Goal: Transaction & Acquisition: Purchase product/service

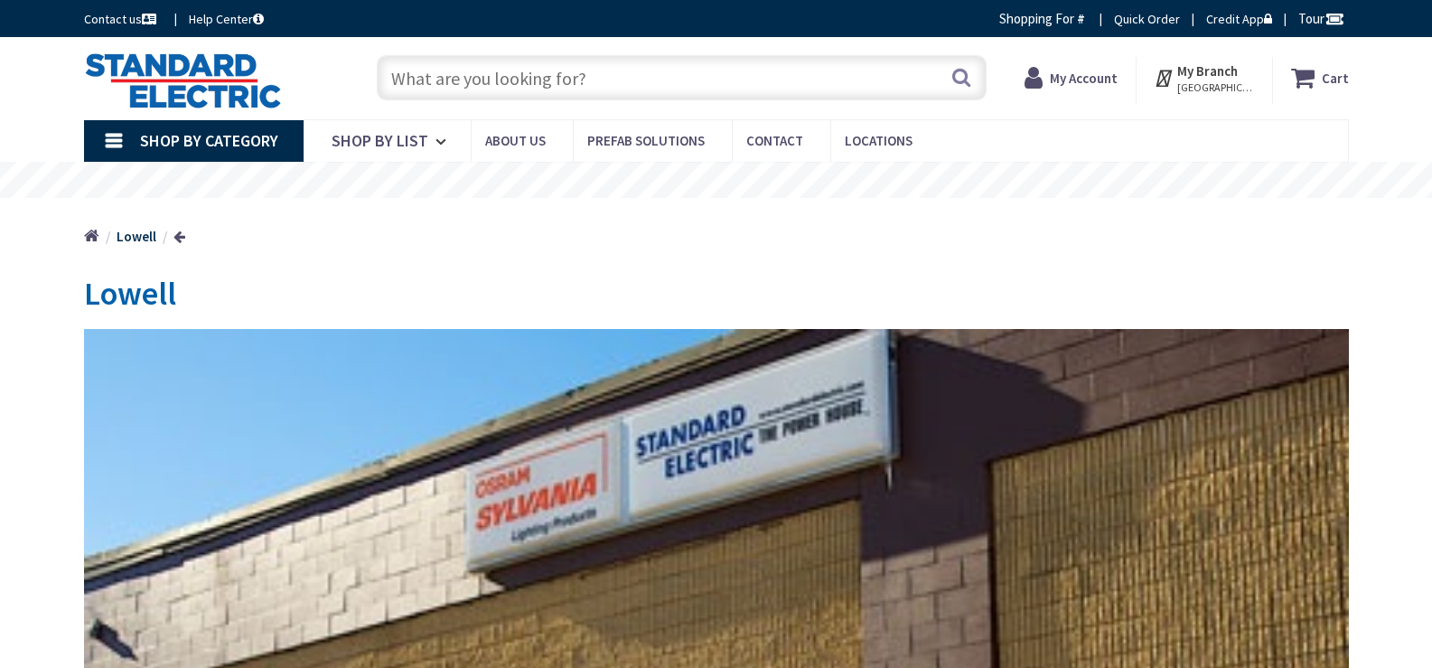
click at [1072, 71] on strong "My Account" at bounding box center [1084, 78] width 68 height 17
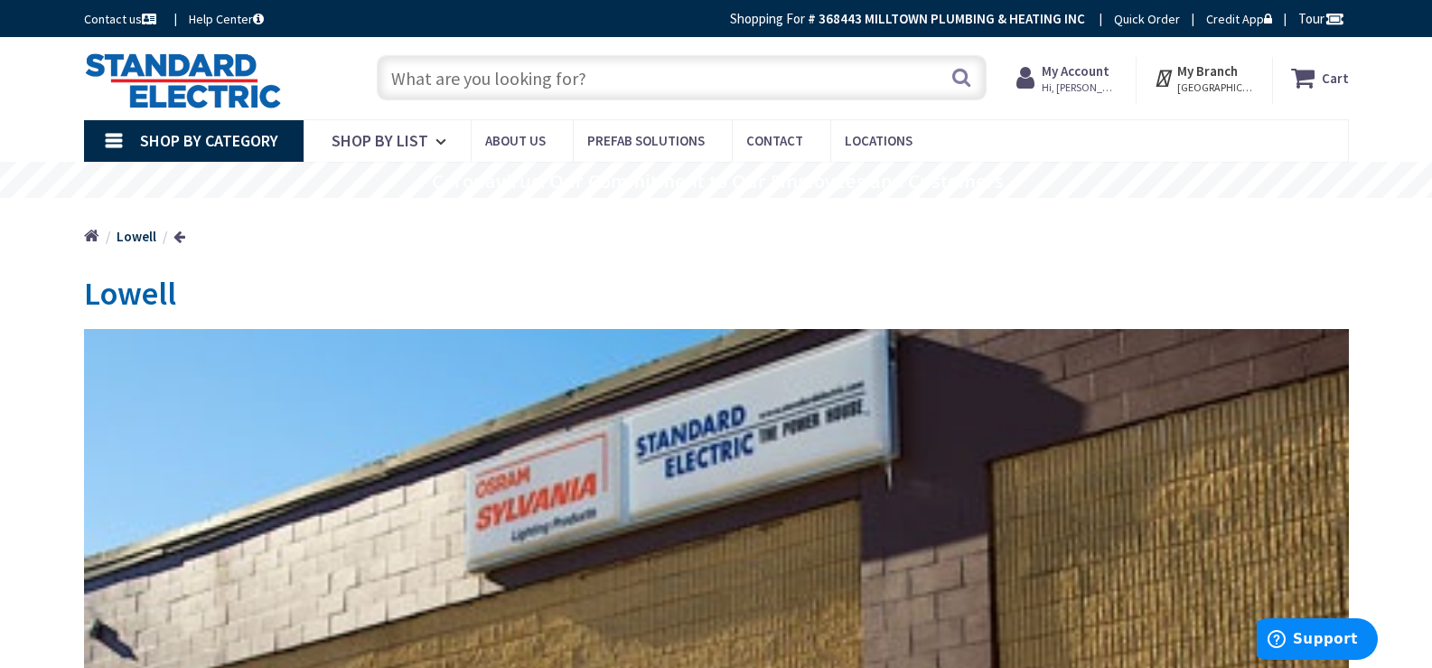
click at [1090, 73] on strong "My Account" at bounding box center [1076, 70] width 68 height 17
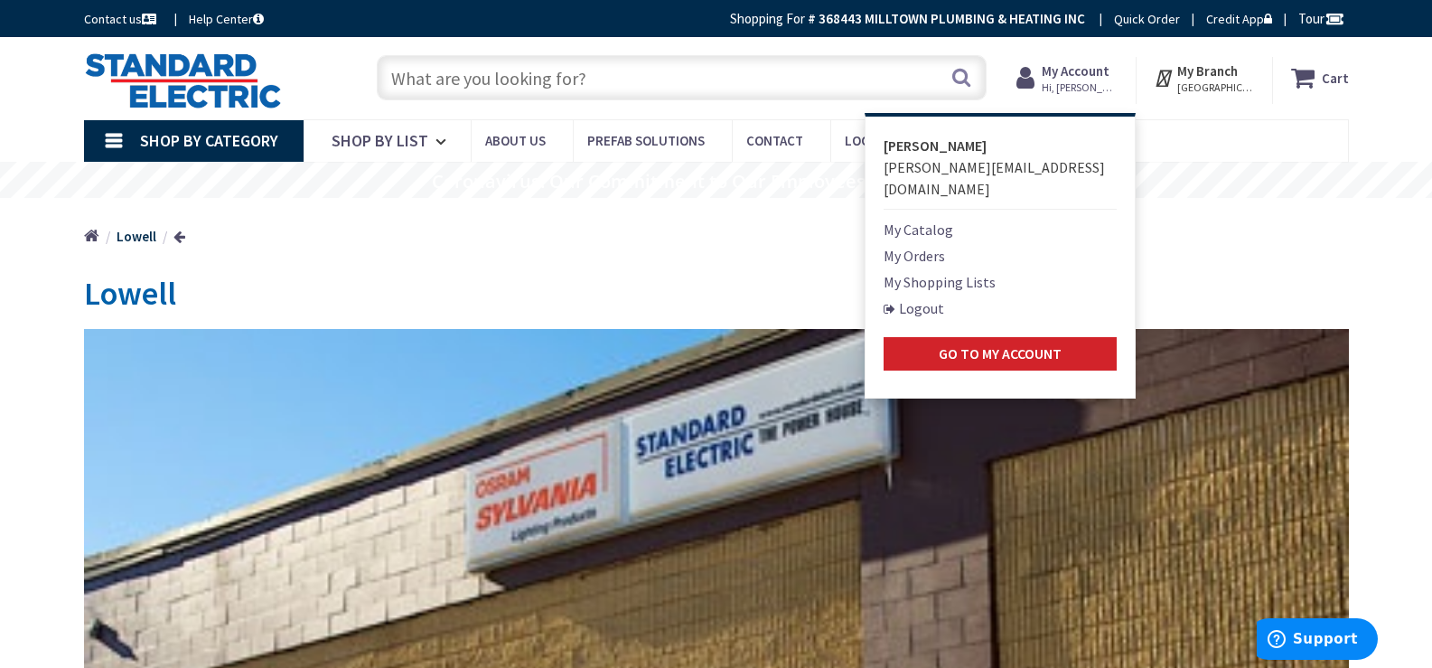
click at [945, 245] on link "My Orders" at bounding box center [914, 256] width 61 height 22
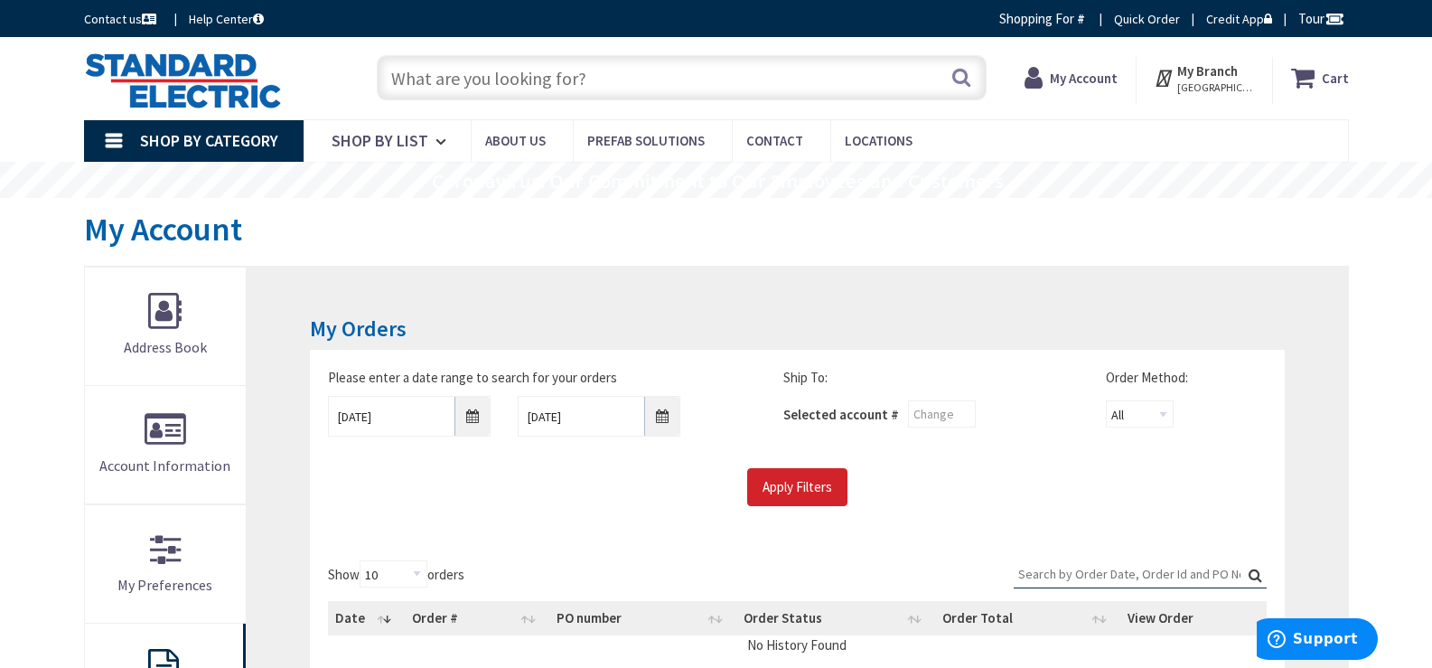
click at [1050, 88] on icon at bounding box center [1037, 77] width 25 height 33
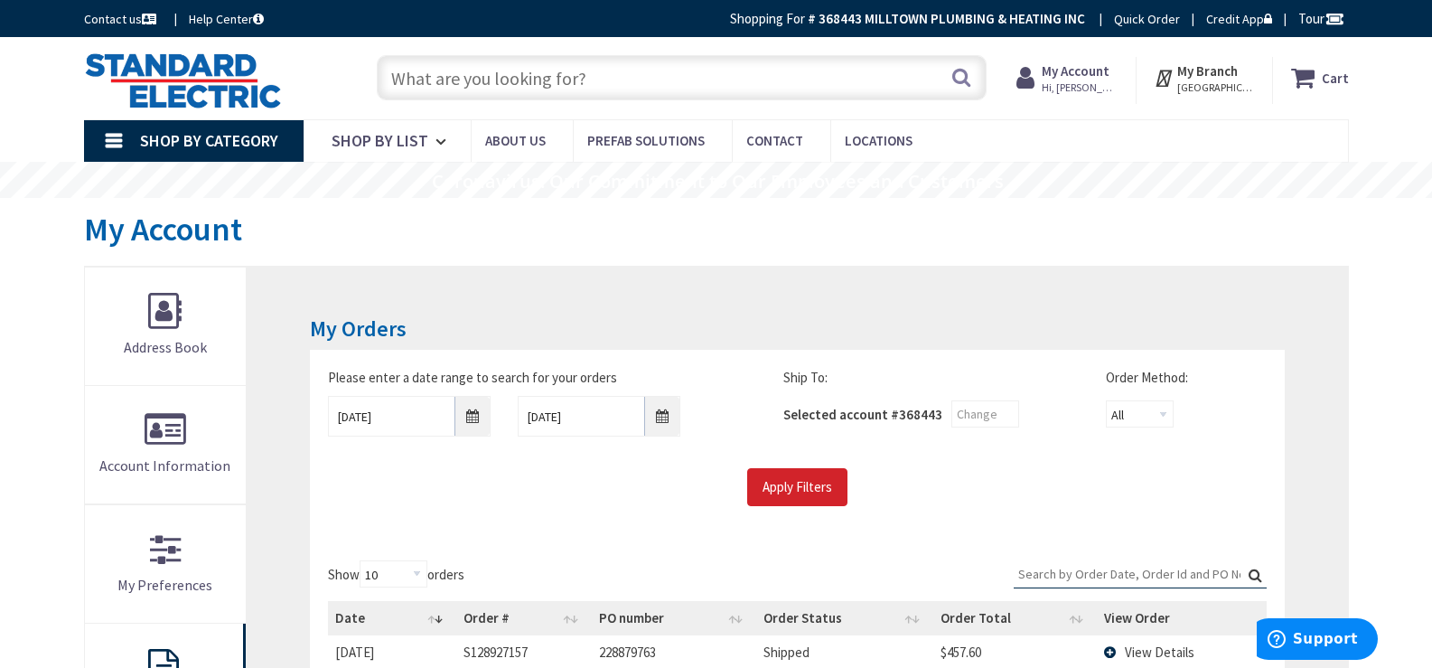
click at [1095, 79] on strong "My Account" at bounding box center [1076, 70] width 68 height 17
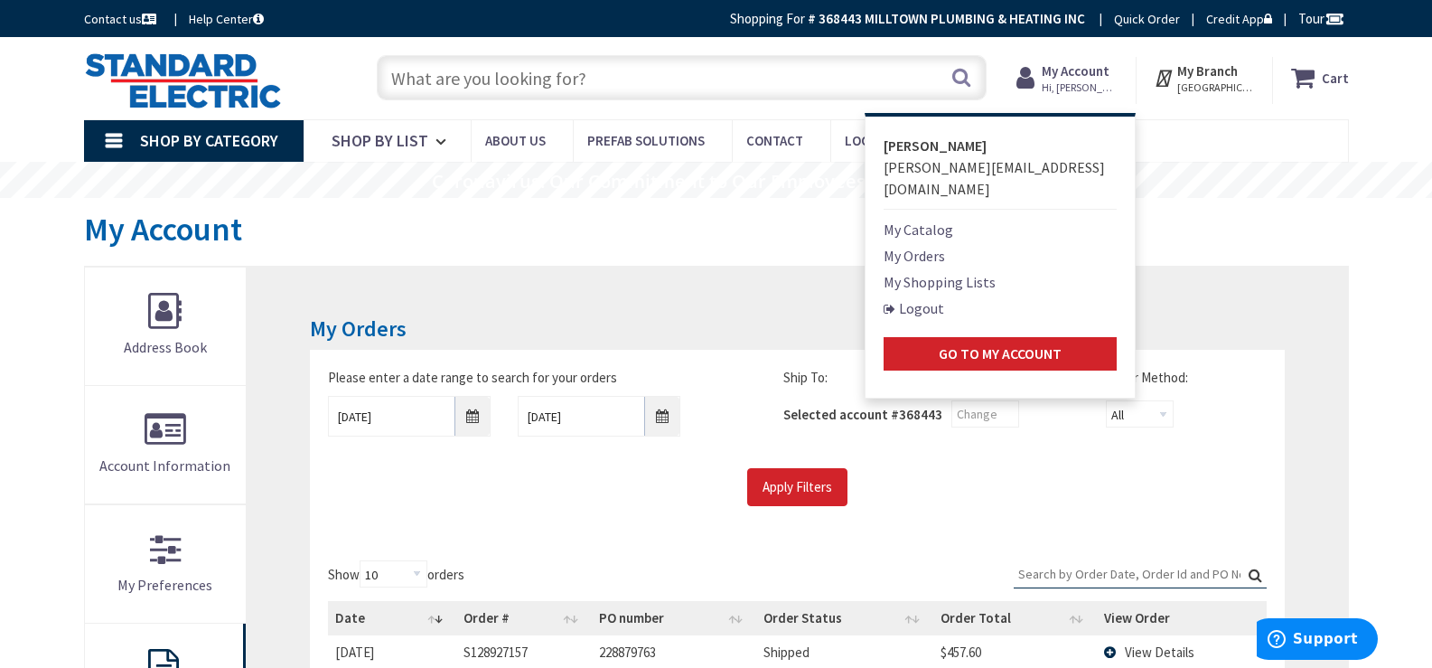
click at [929, 271] on link "My Shopping Lists" at bounding box center [940, 282] width 112 height 22
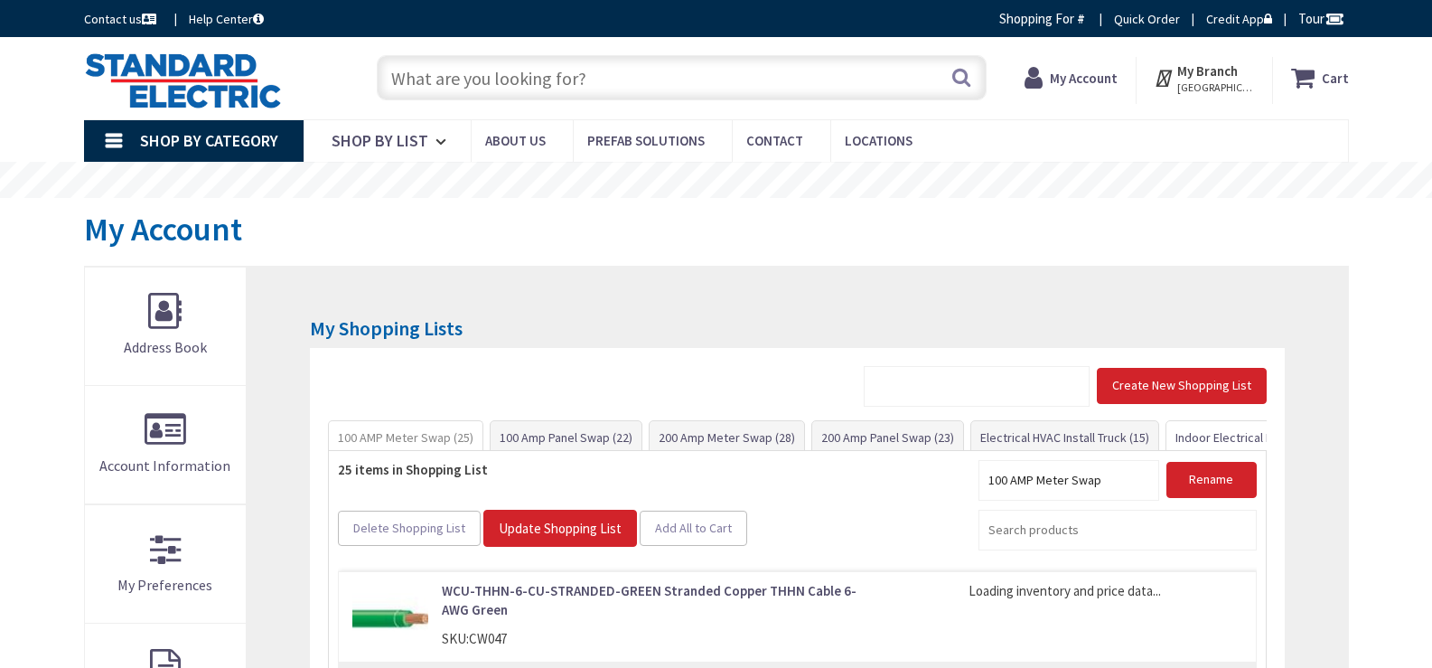
click at [1203, 434] on link "Indoor Electrical Kit (36)" at bounding box center [1239, 437] width 145 height 33
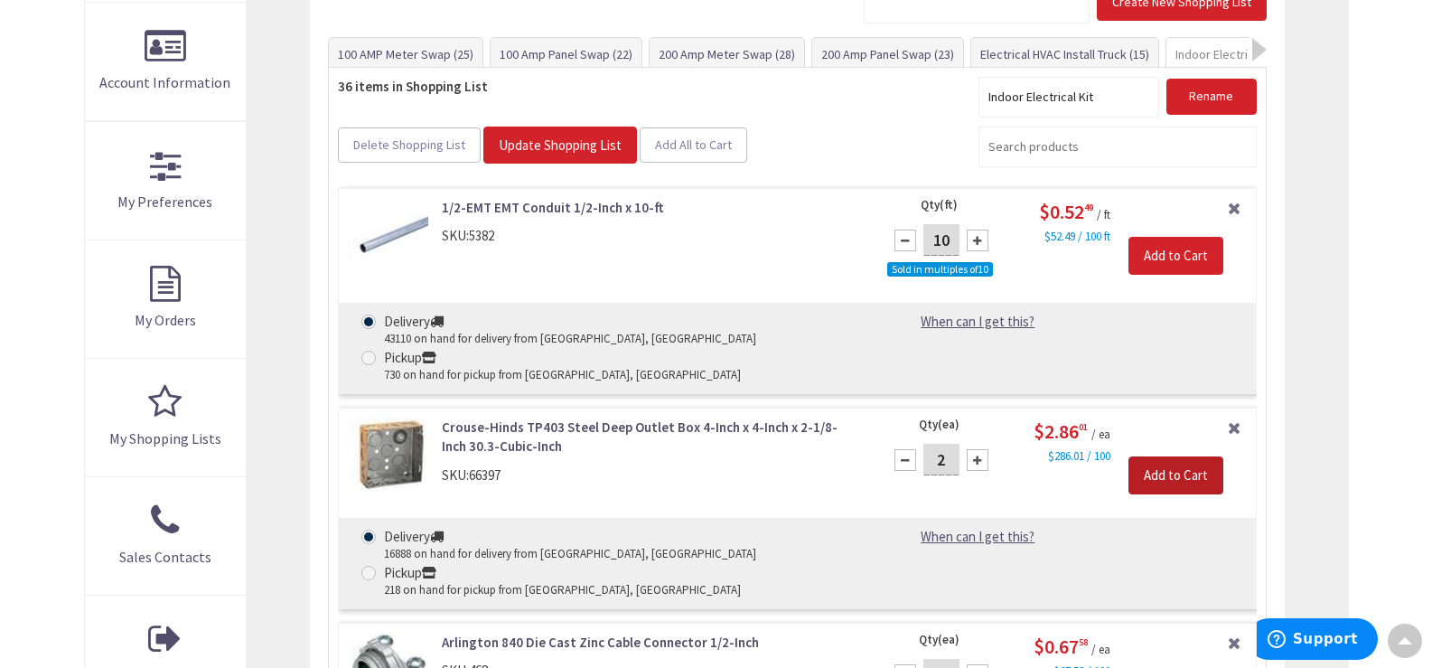
click at [1201, 456] on input "Add to Cart" at bounding box center [1176, 475] width 95 height 38
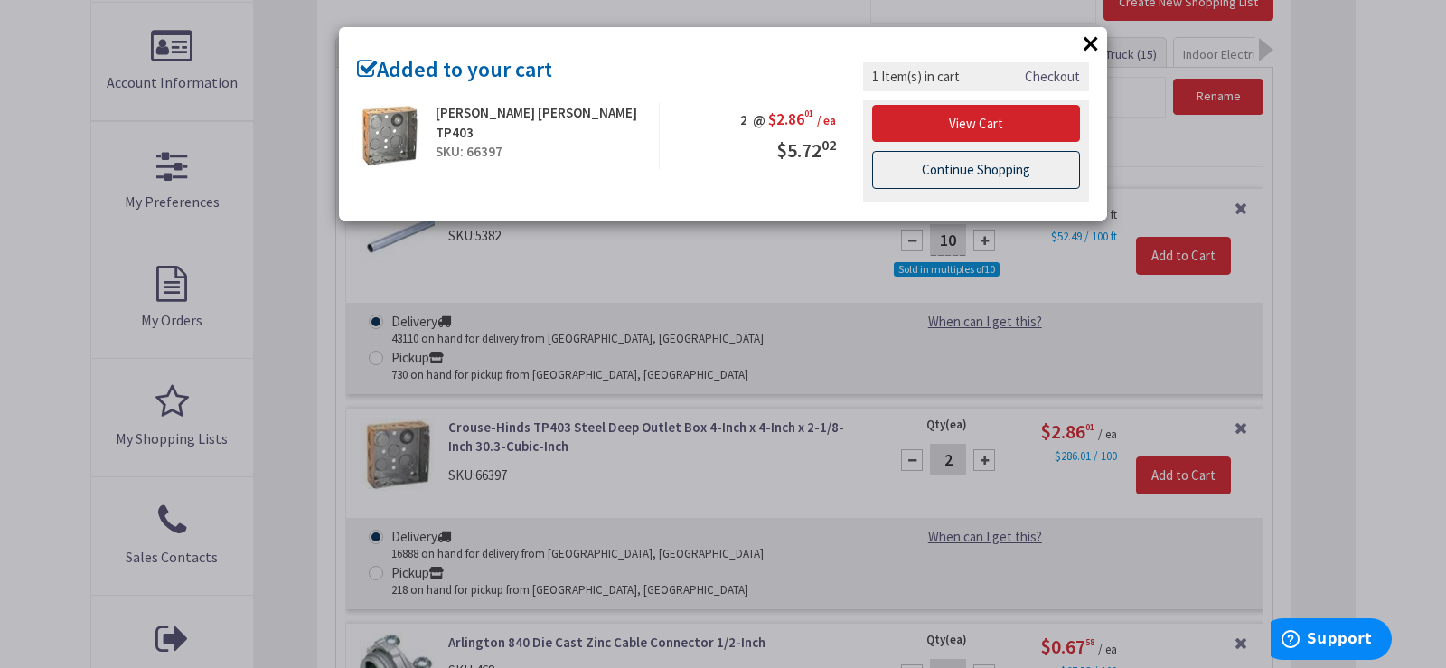
click at [1008, 173] on link "Continue Shopping" at bounding box center [976, 170] width 208 height 38
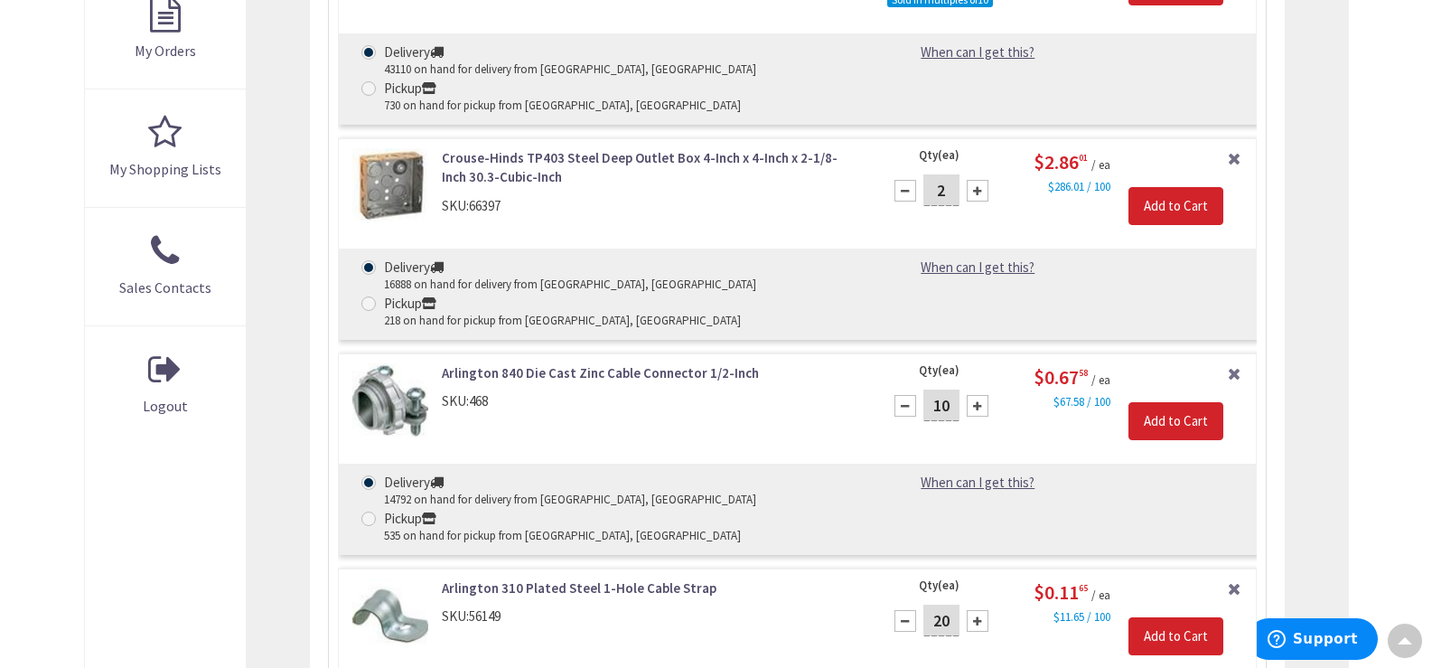
scroll to position [654, 0]
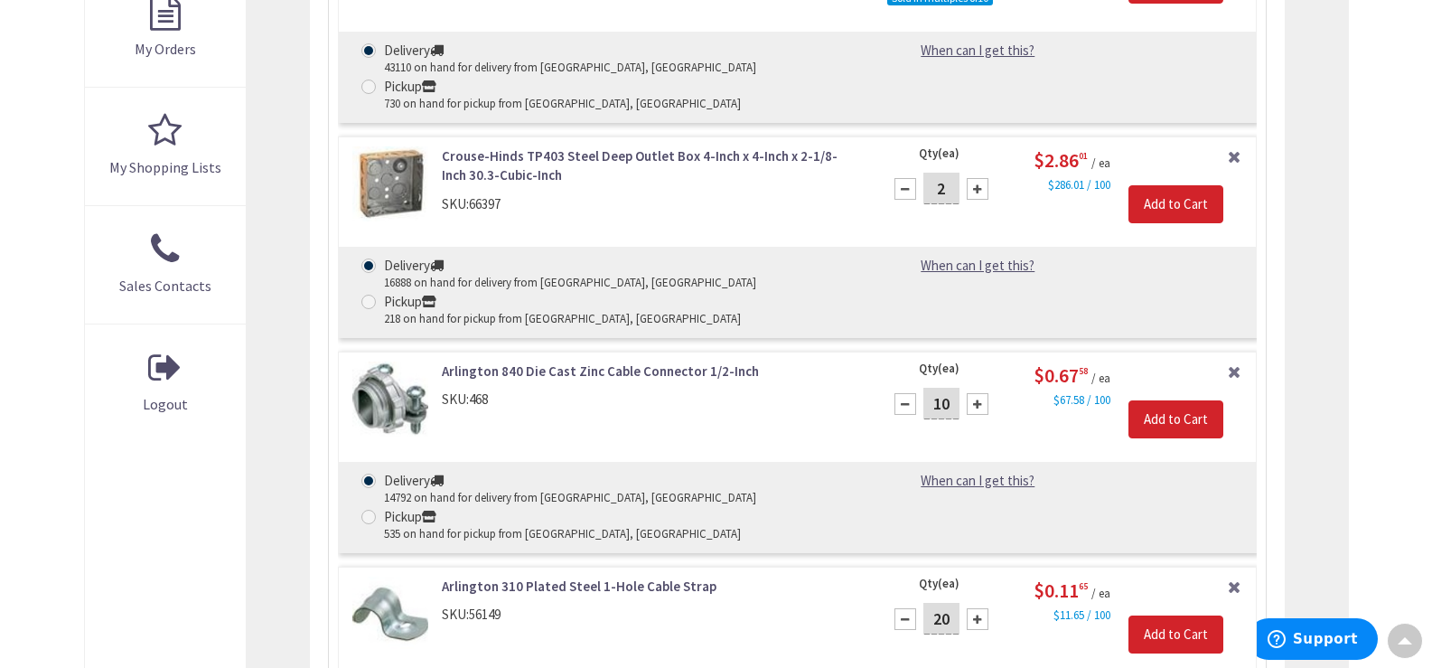
click at [938, 603] on input "20" at bounding box center [942, 619] width 36 height 32
type input "11"
click at [1206, 615] on input "Add to Cart" at bounding box center [1176, 634] width 95 height 38
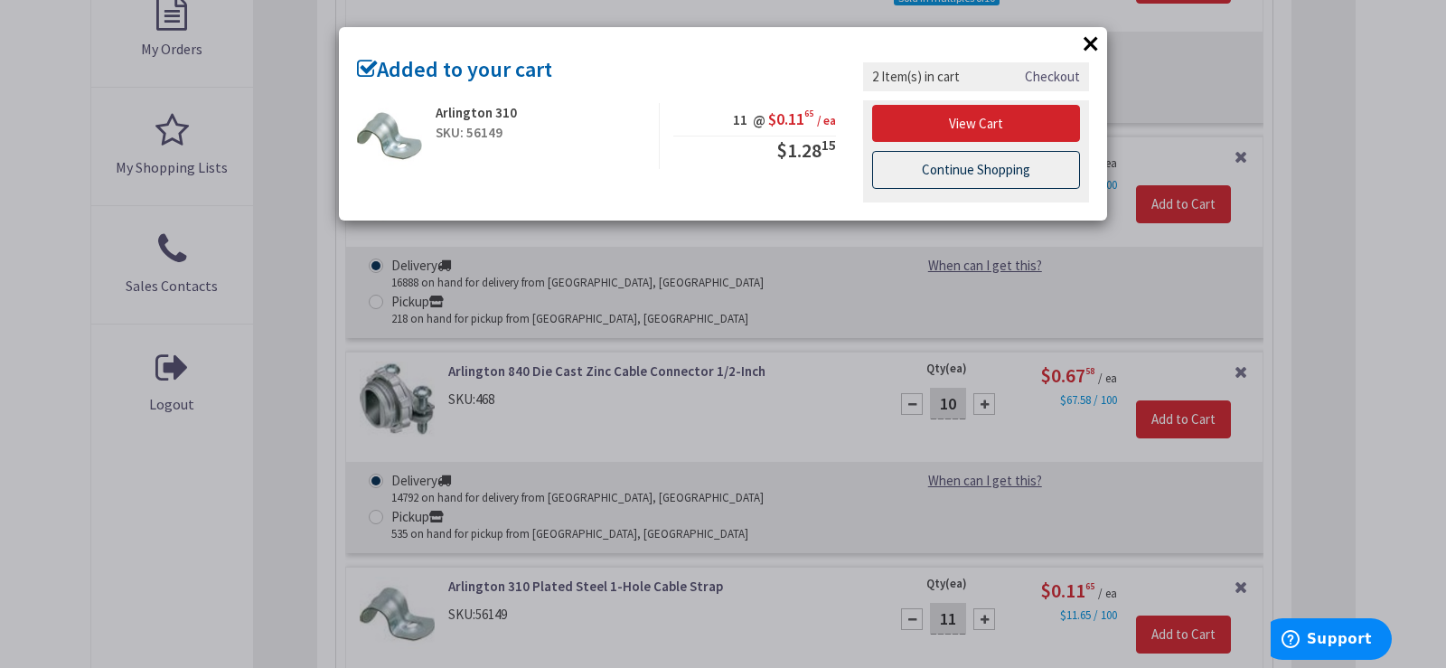
click at [961, 171] on link "Continue Shopping" at bounding box center [976, 170] width 208 height 38
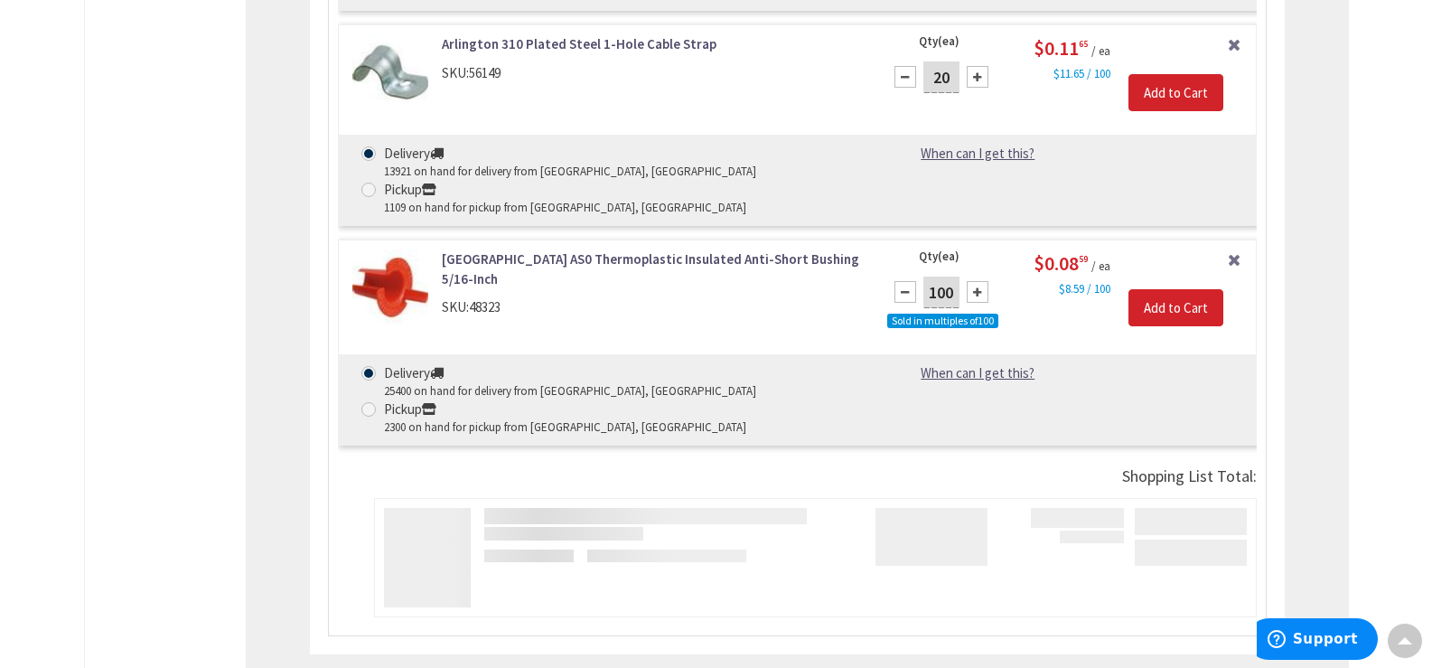
scroll to position [1196, 0]
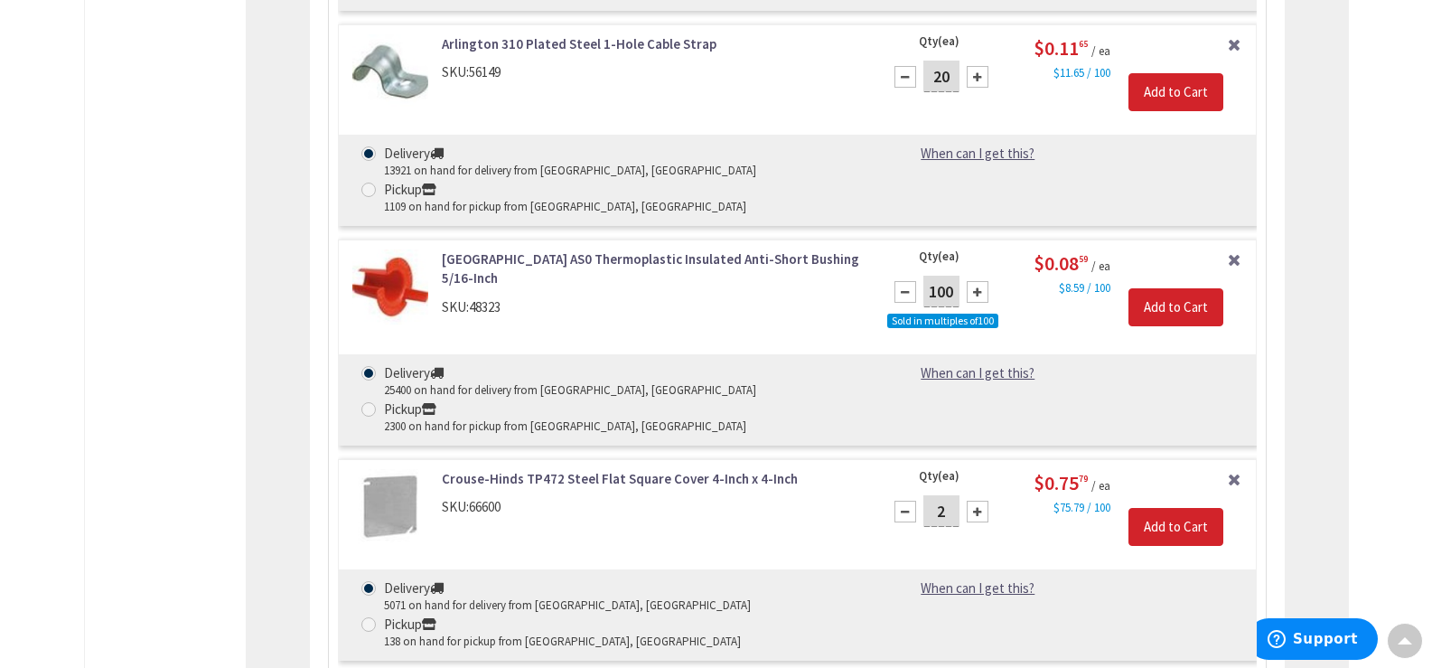
click at [947, 495] on input "2" at bounding box center [942, 511] width 36 height 32
type input "1"
click at [1204, 508] on input "Add to Cart" at bounding box center [1176, 527] width 95 height 38
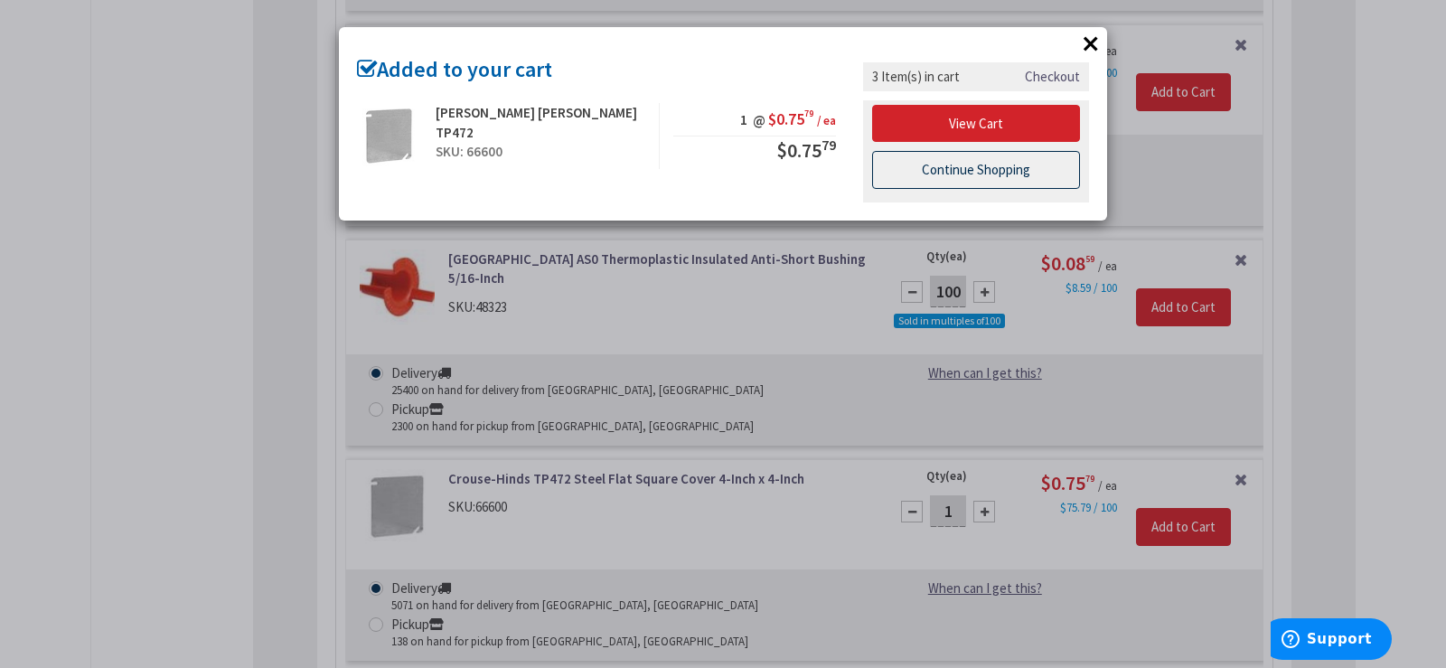
click at [1033, 173] on link "Continue Shopping" at bounding box center [976, 170] width 208 height 38
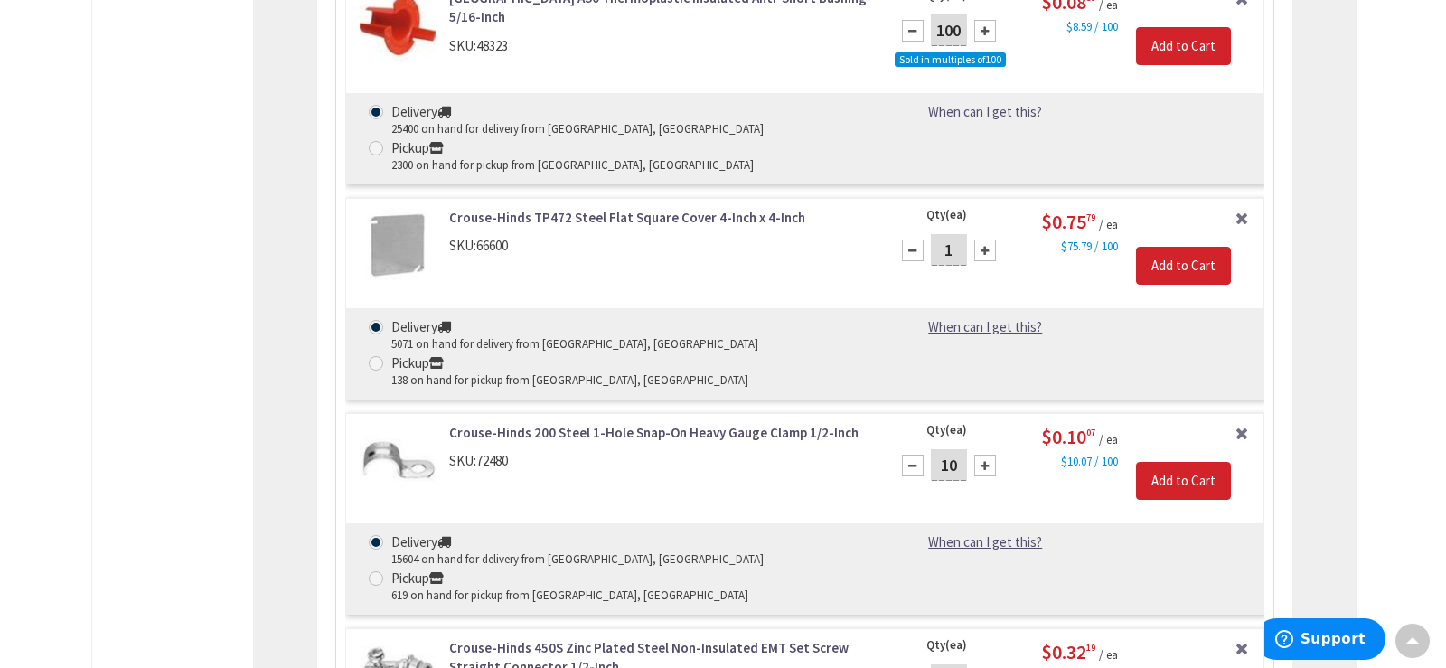
scroll to position [1467, 0]
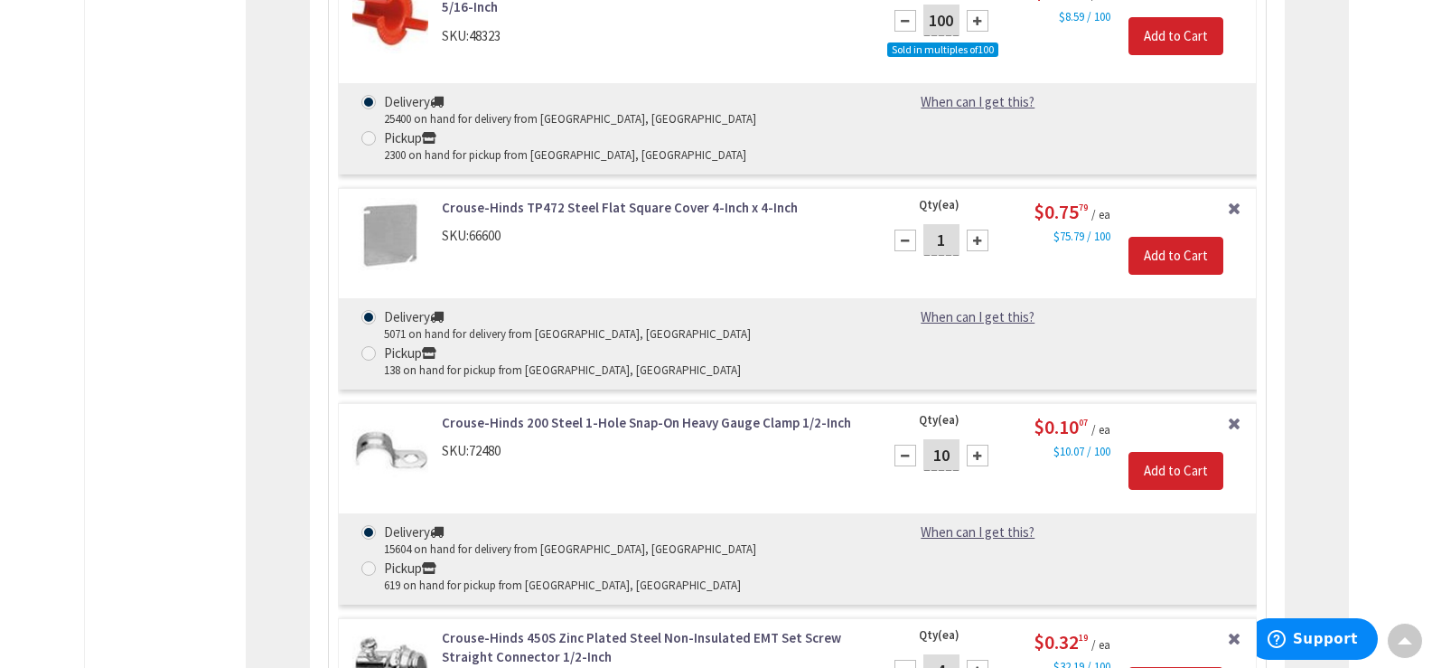
click at [933, 439] on input "10" at bounding box center [942, 455] width 36 height 32
type input "5"
click at [1194, 452] on input "Add to Cart" at bounding box center [1176, 471] width 95 height 38
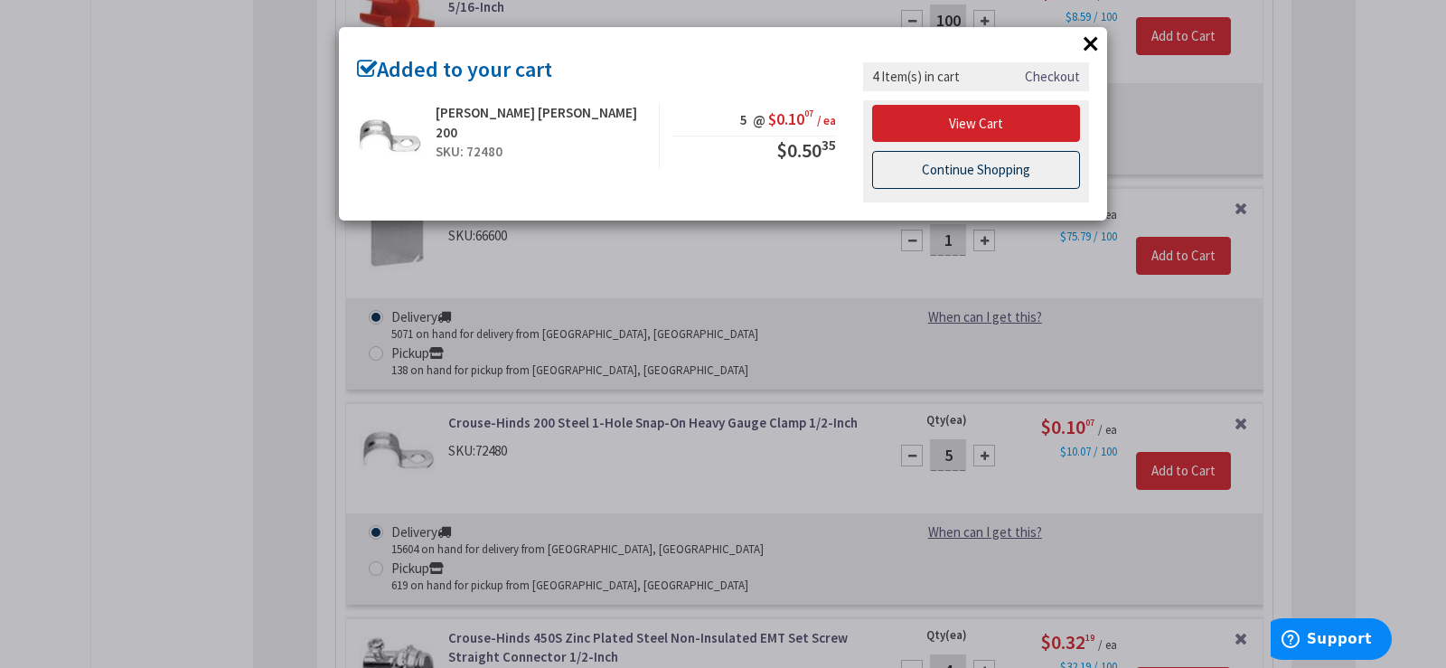
click at [972, 166] on link "Continue Shopping" at bounding box center [976, 170] width 208 height 38
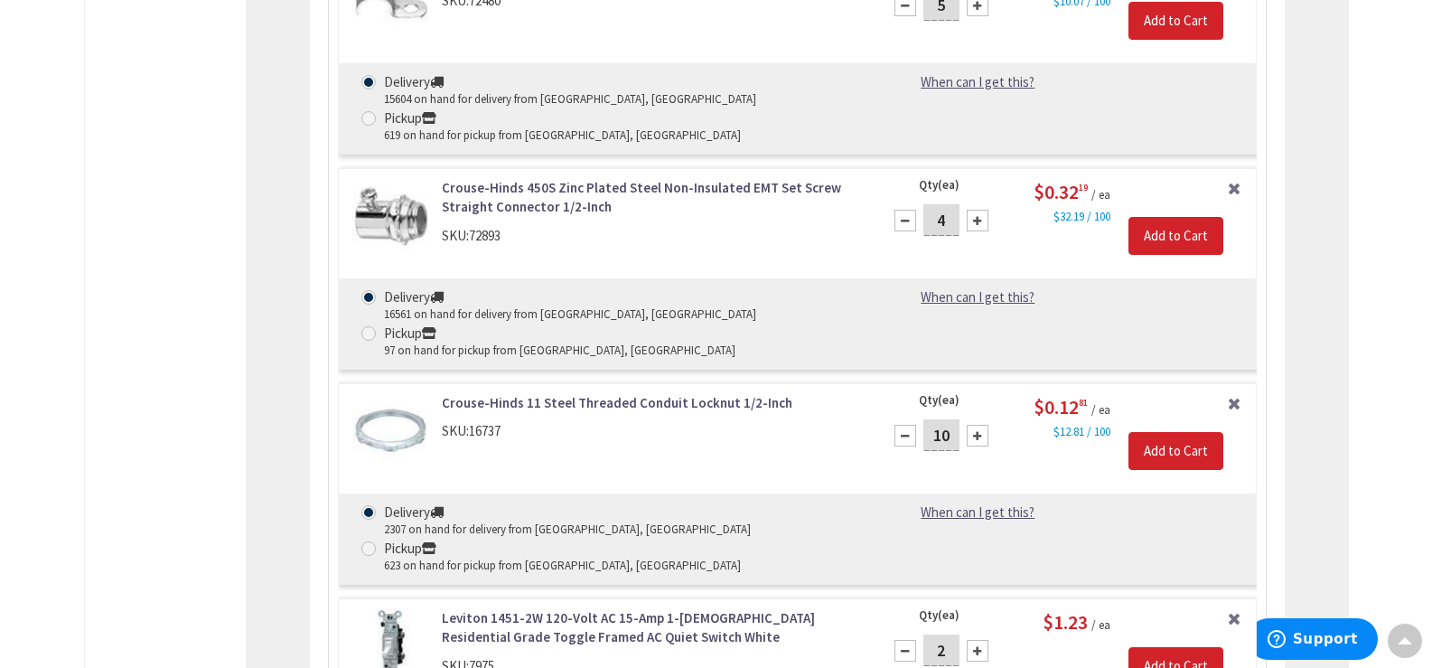
scroll to position [1919, 0]
click at [1195, 645] on input "Add to Cart" at bounding box center [1176, 664] width 95 height 38
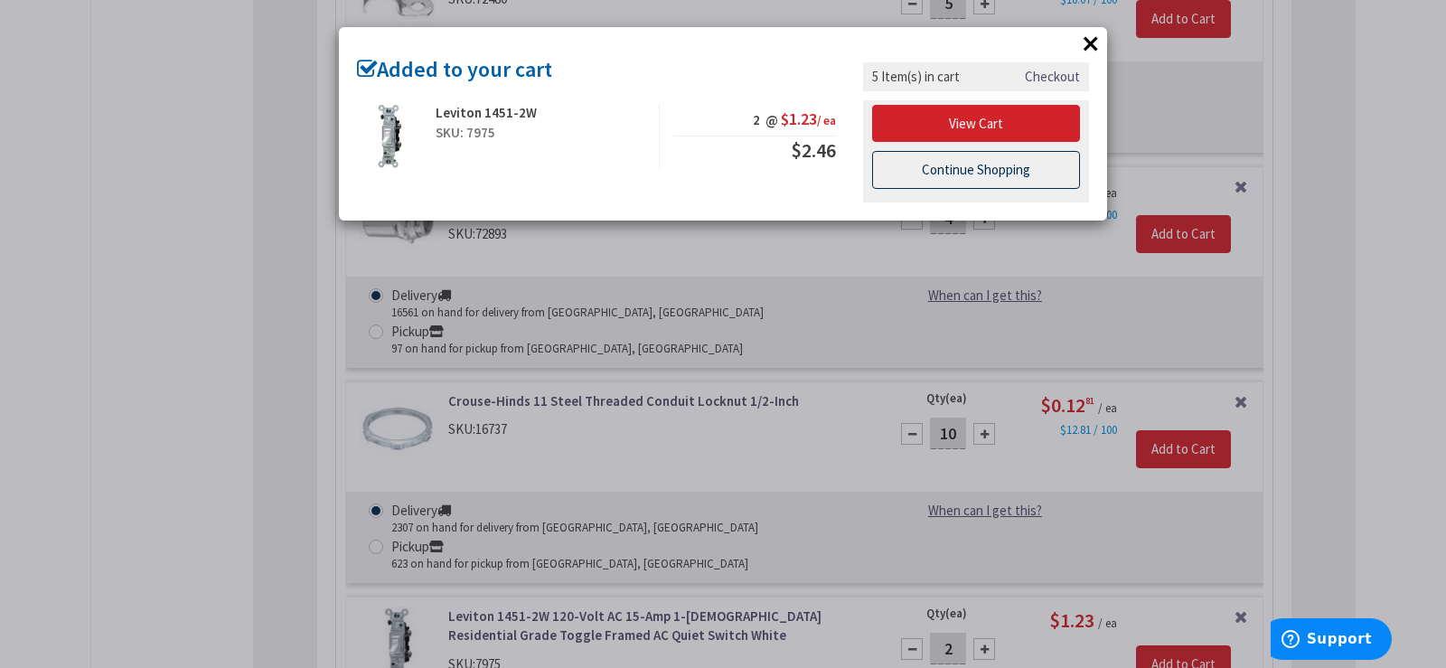
click at [1000, 176] on link "Continue Shopping" at bounding box center [976, 170] width 208 height 38
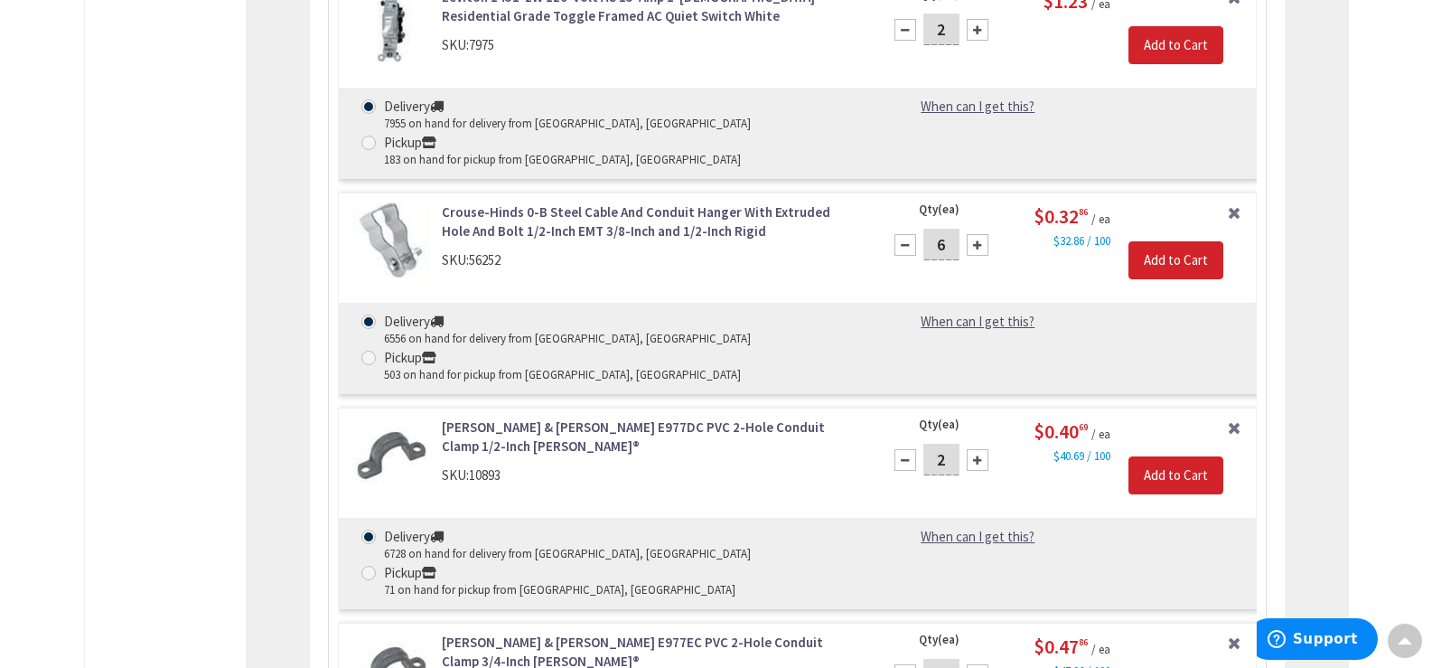
scroll to position [2642, 0]
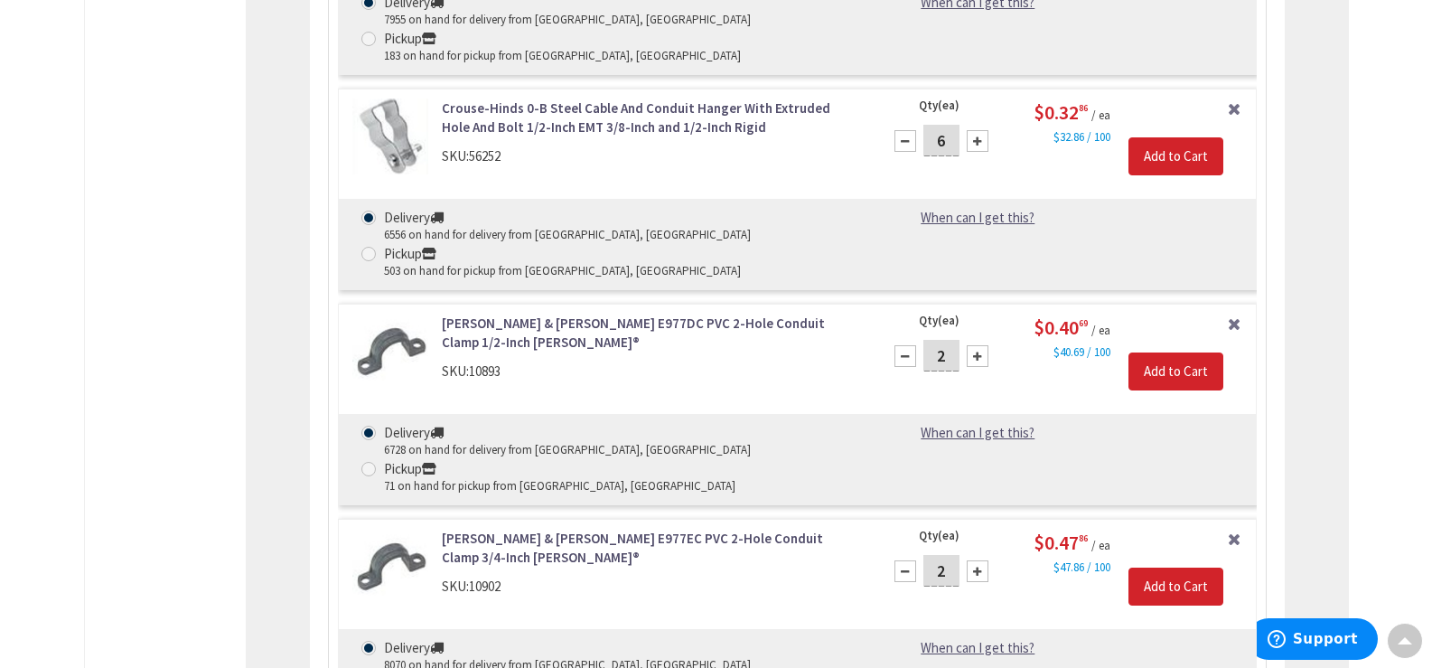
type input "9"
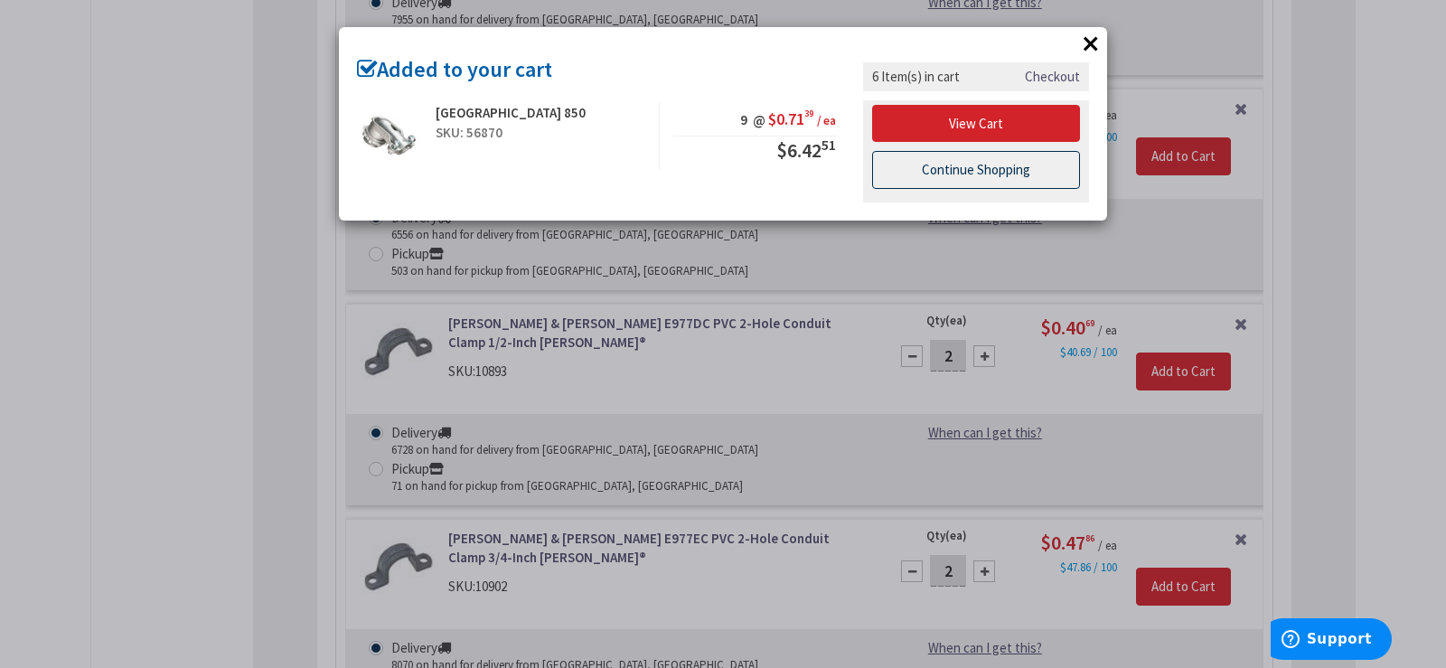
click at [980, 178] on link "Continue Shopping" at bounding box center [976, 170] width 208 height 38
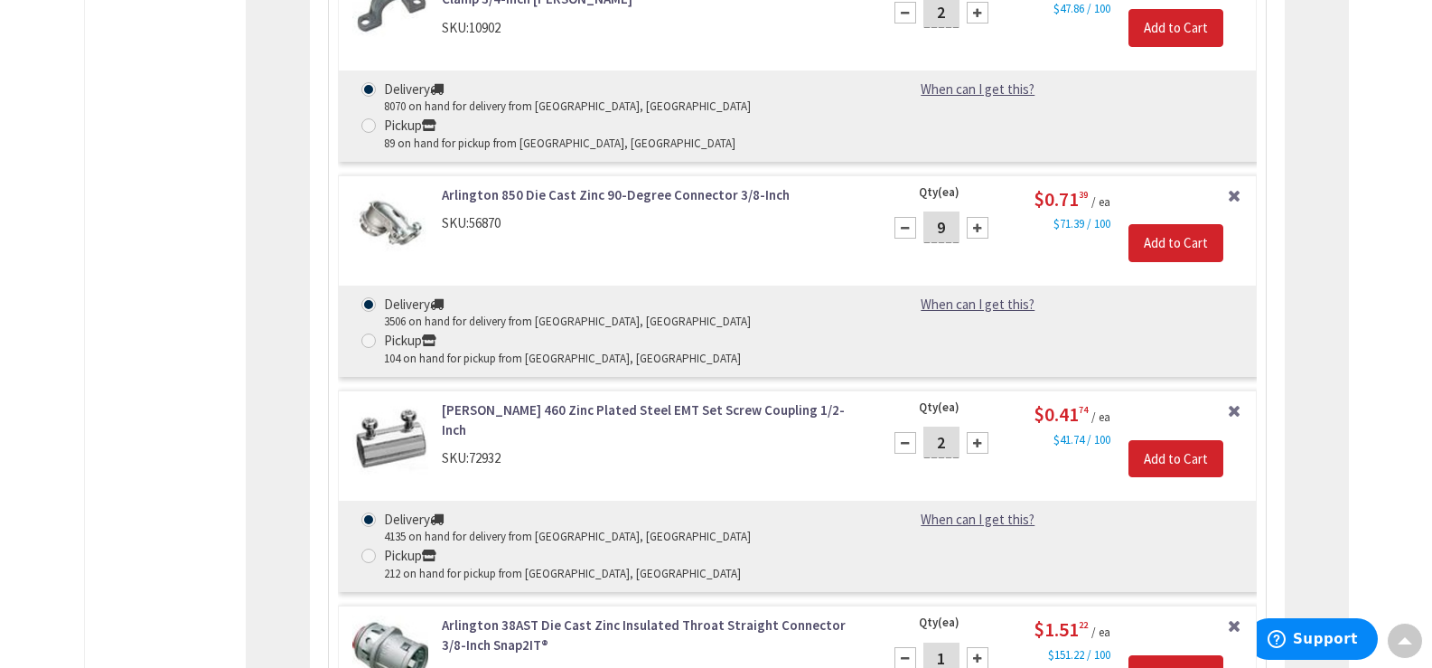
scroll to position [3094, 0]
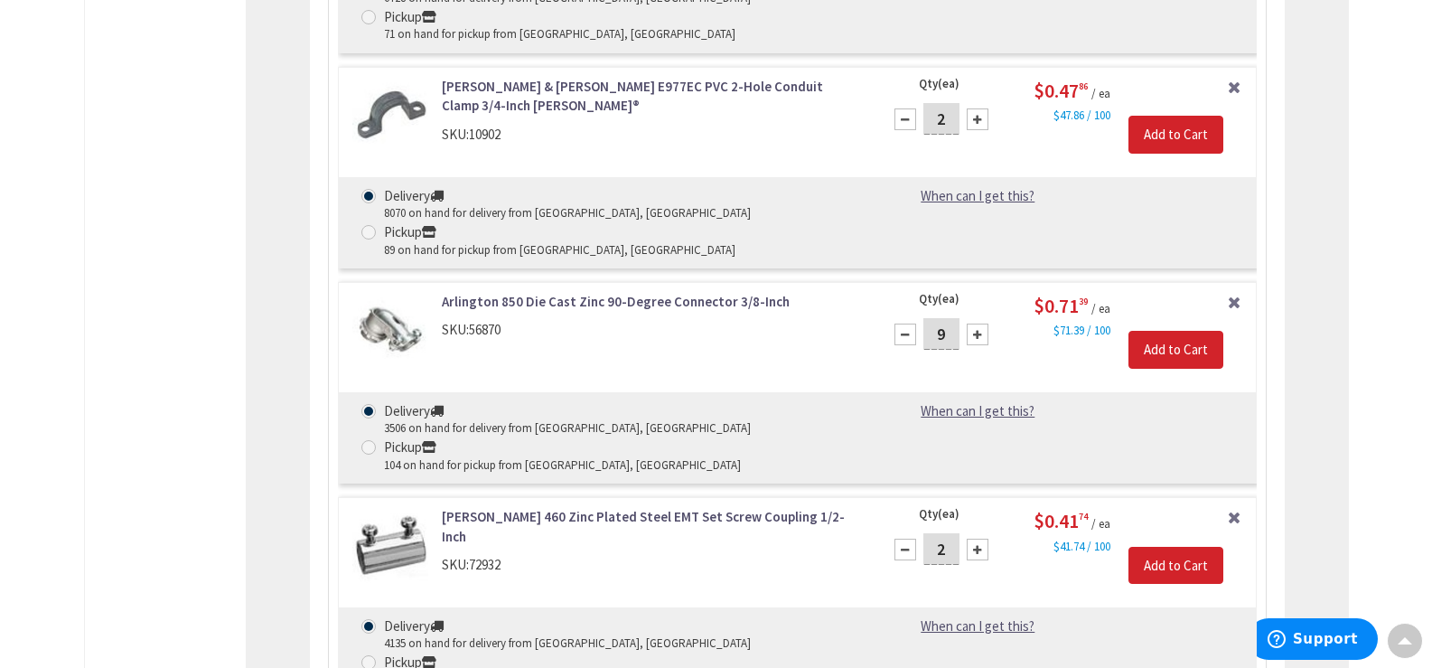
type input "9"
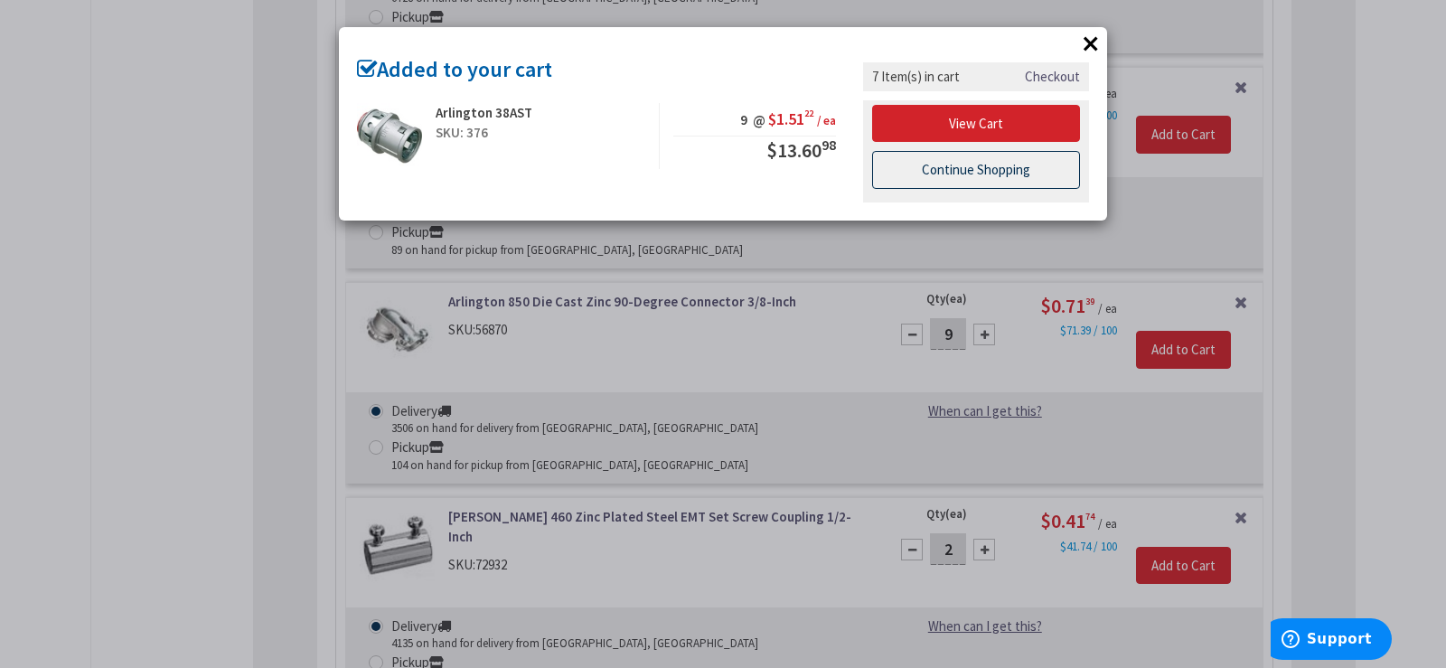
click at [938, 176] on link "Continue Shopping" at bounding box center [976, 170] width 208 height 38
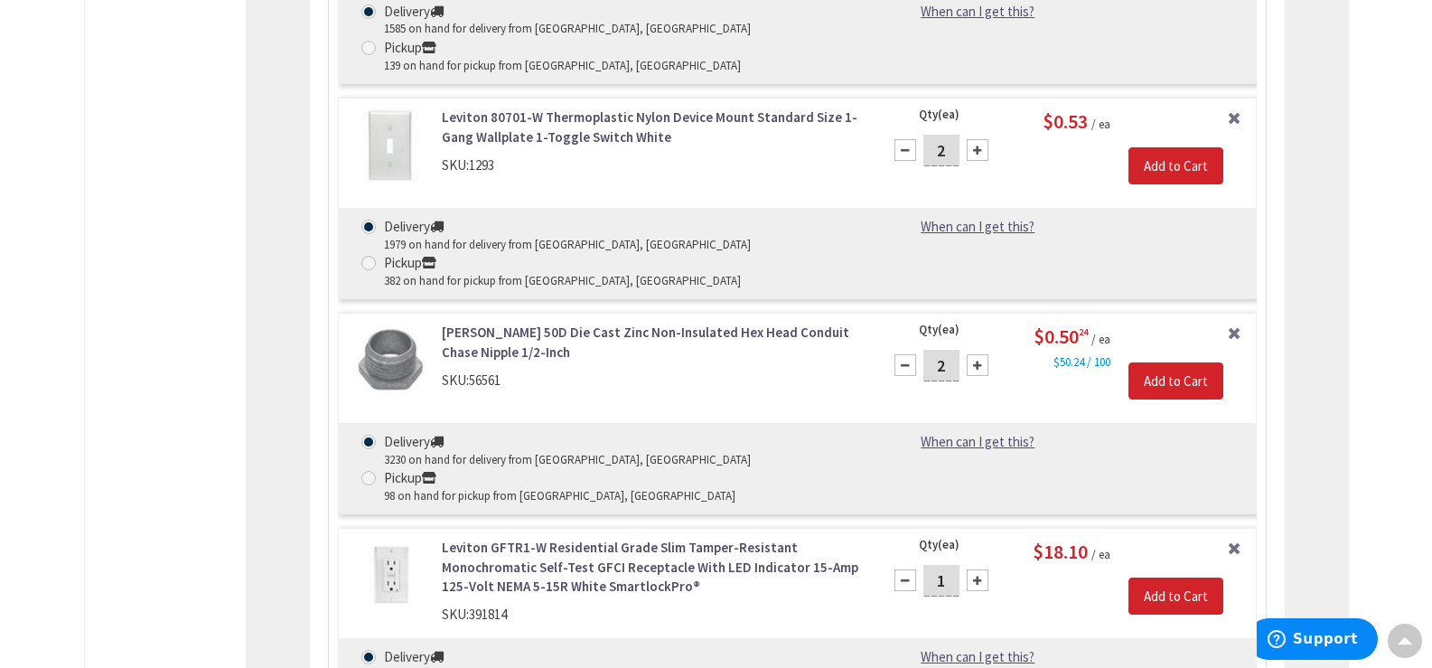
scroll to position [3998, 0]
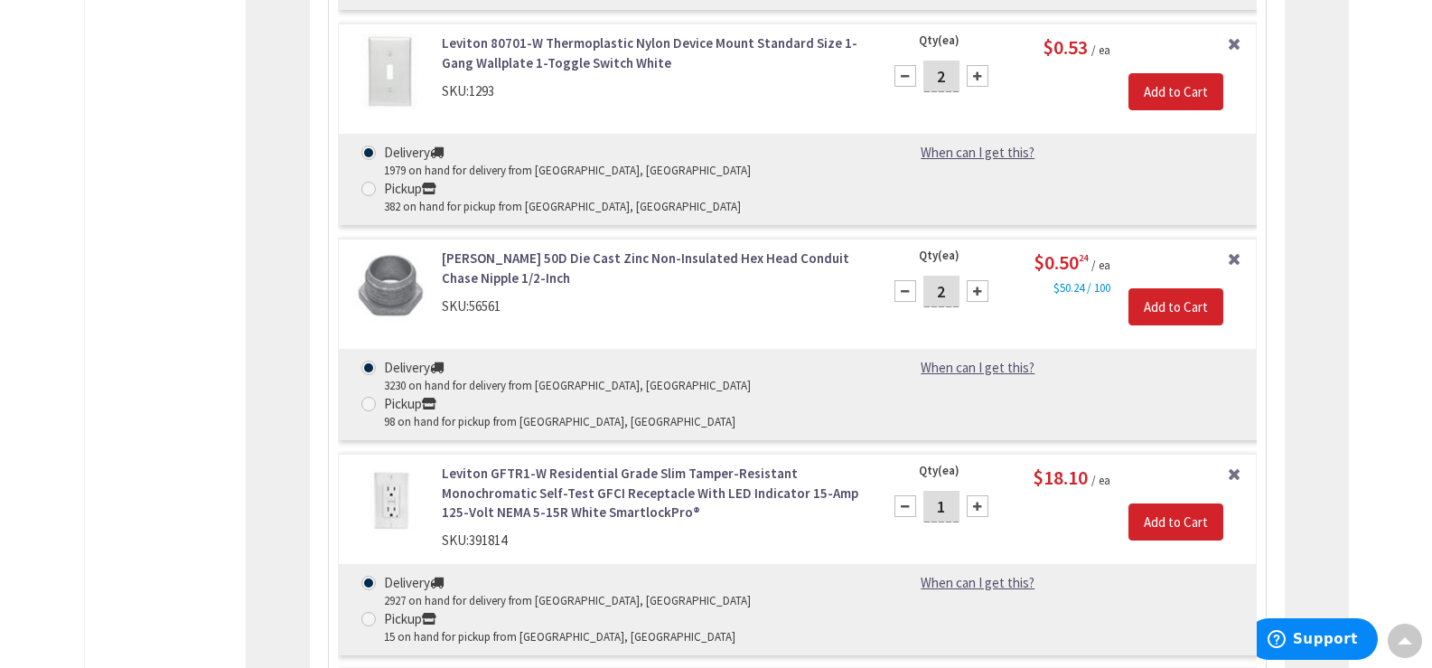
type input "1"
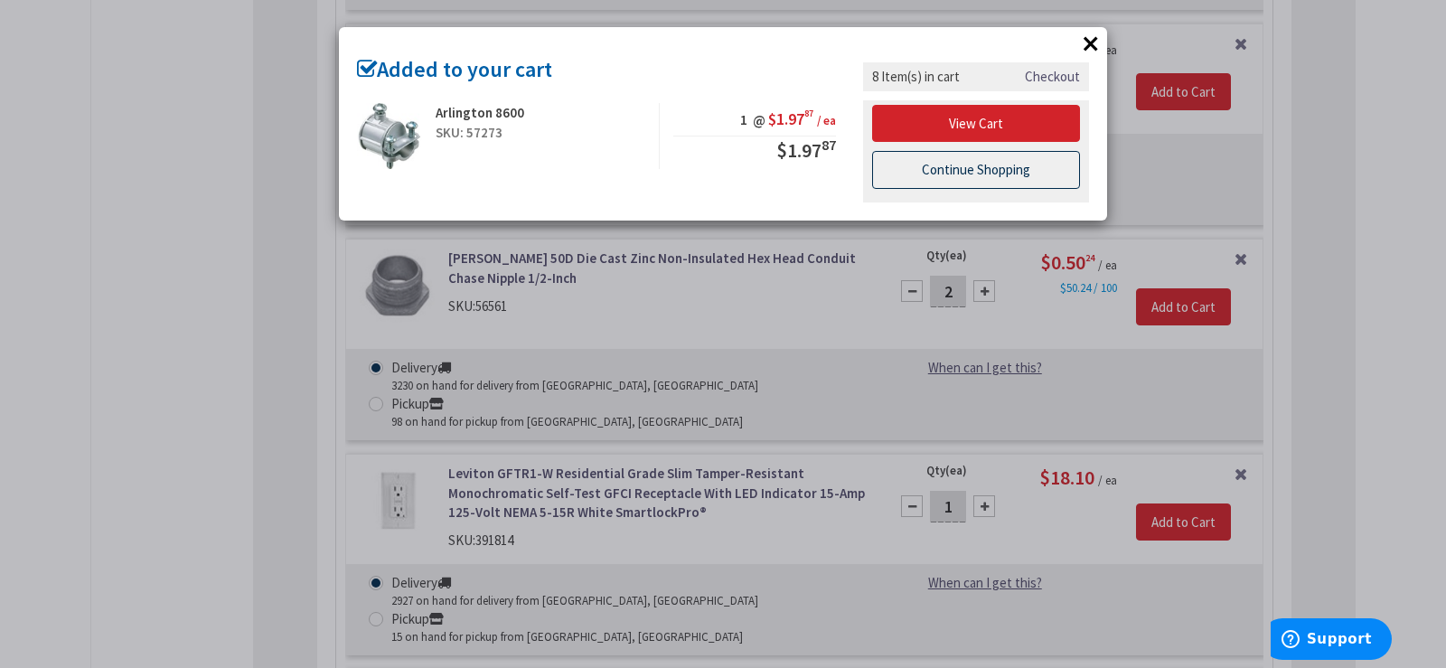
click at [939, 169] on link "Continue Shopping" at bounding box center [976, 170] width 208 height 38
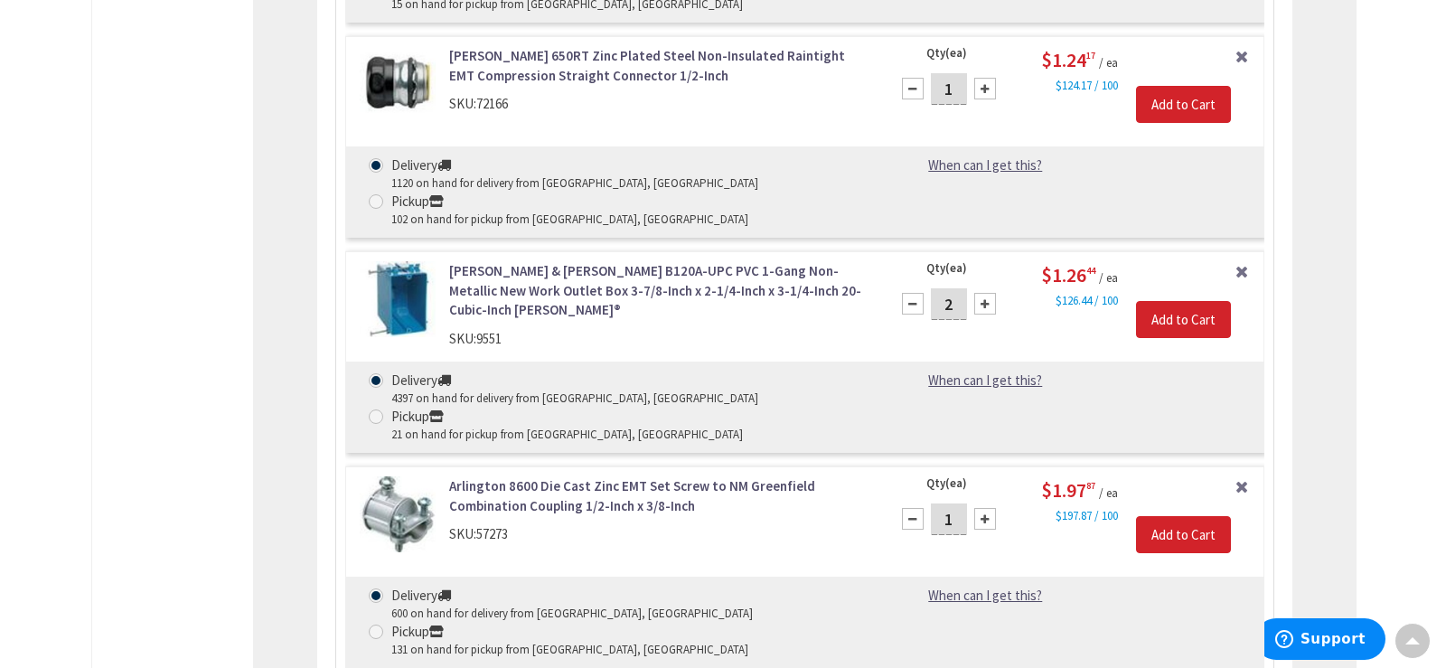
scroll to position [4178, 0]
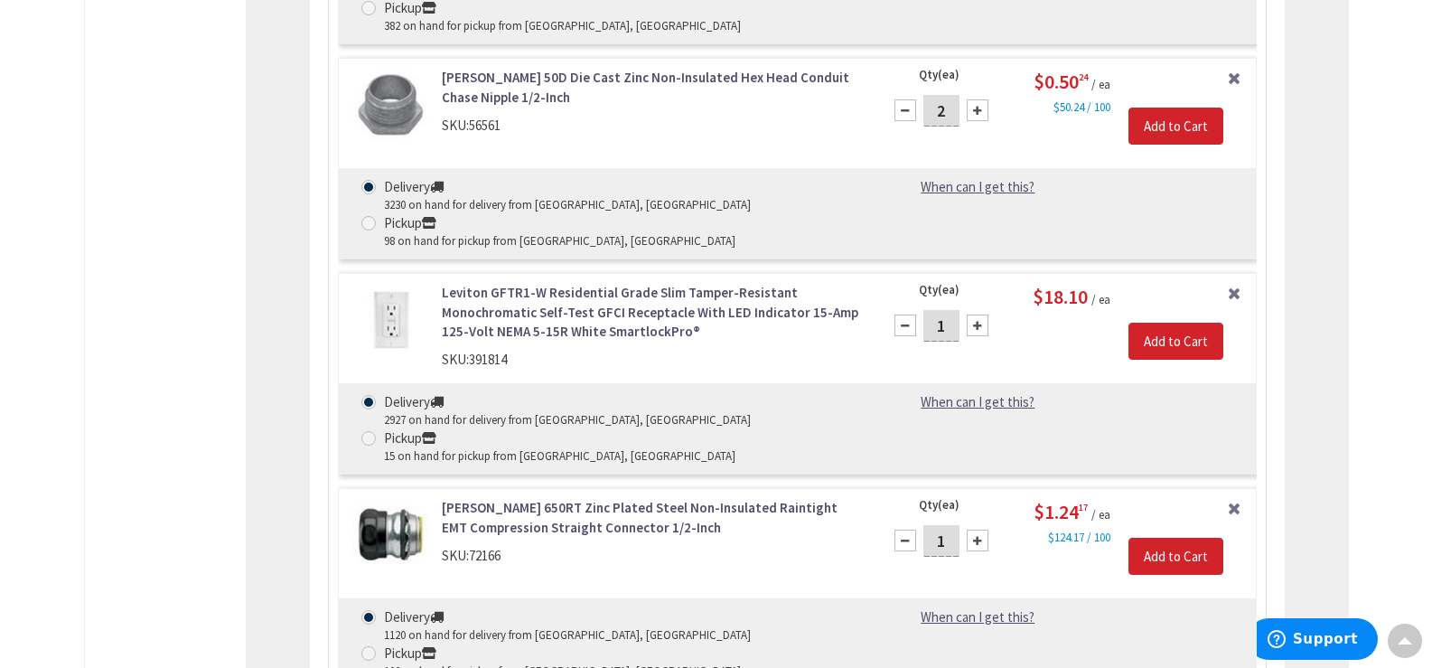
type input "1"
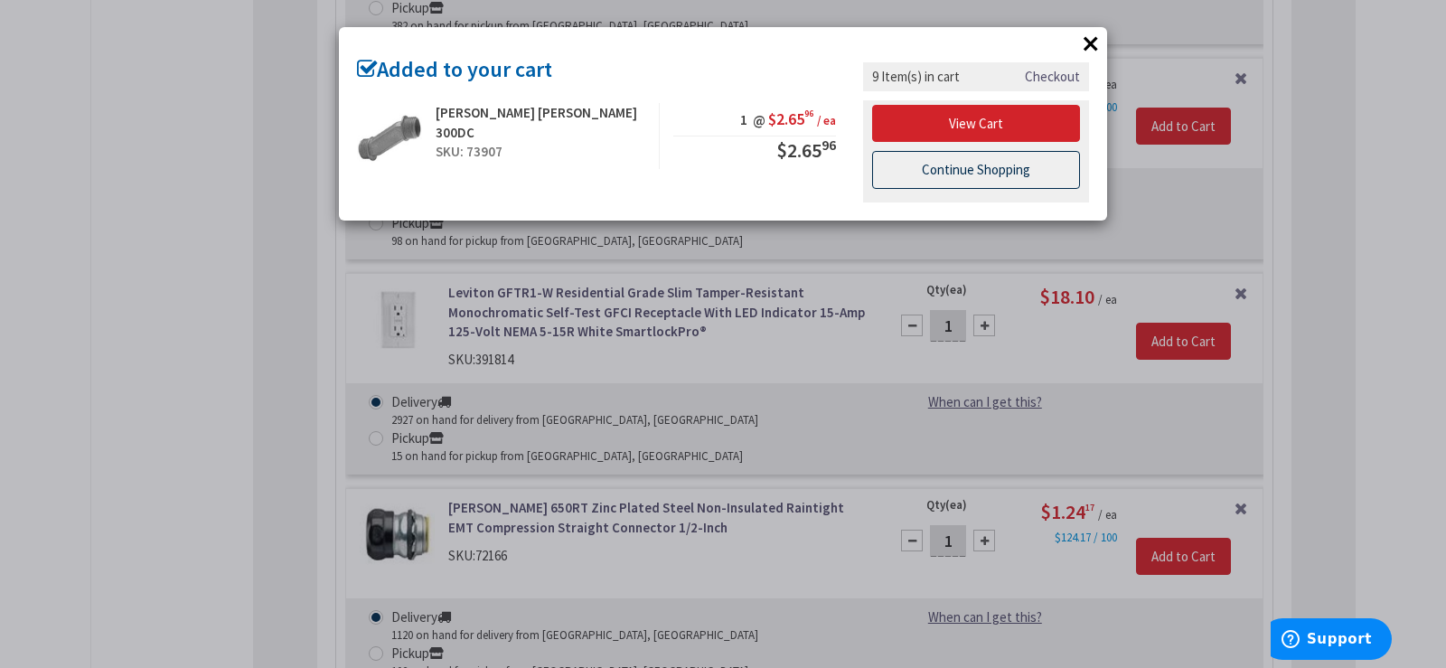
click at [938, 162] on link "Continue Shopping" at bounding box center [976, 170] width 208 height 38
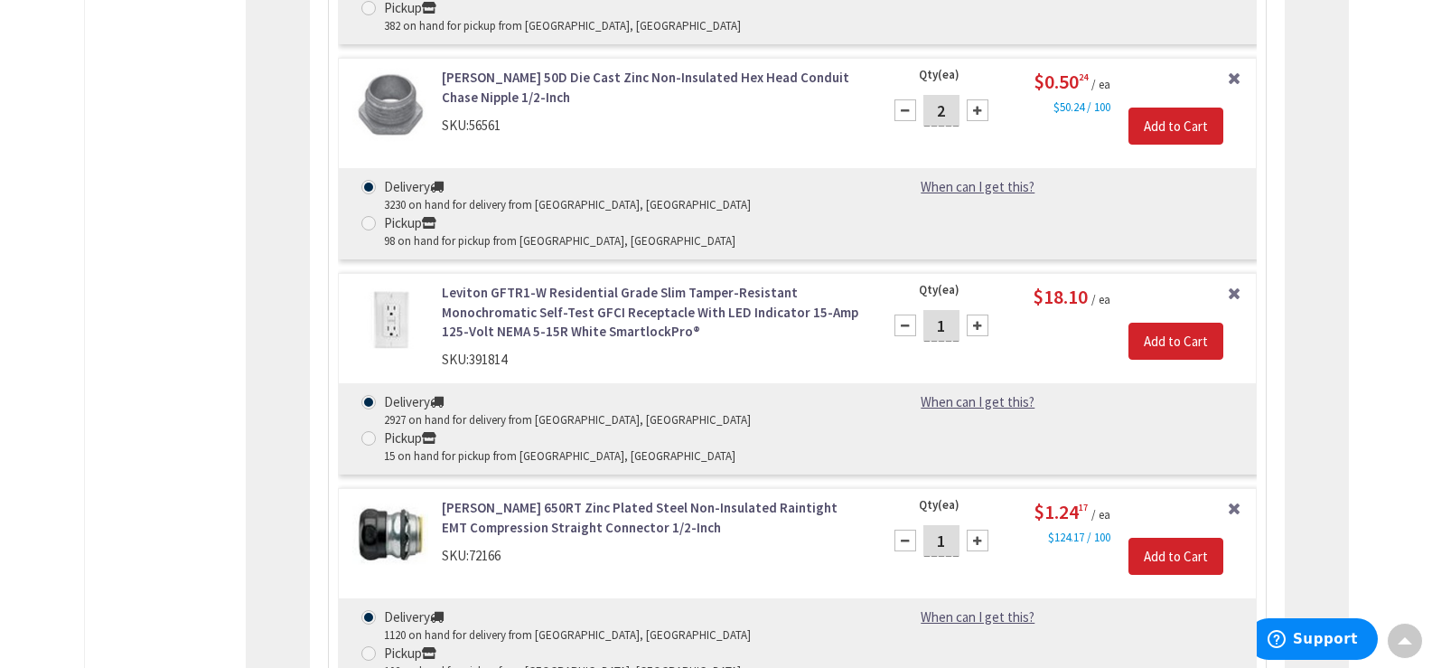
type input "1"
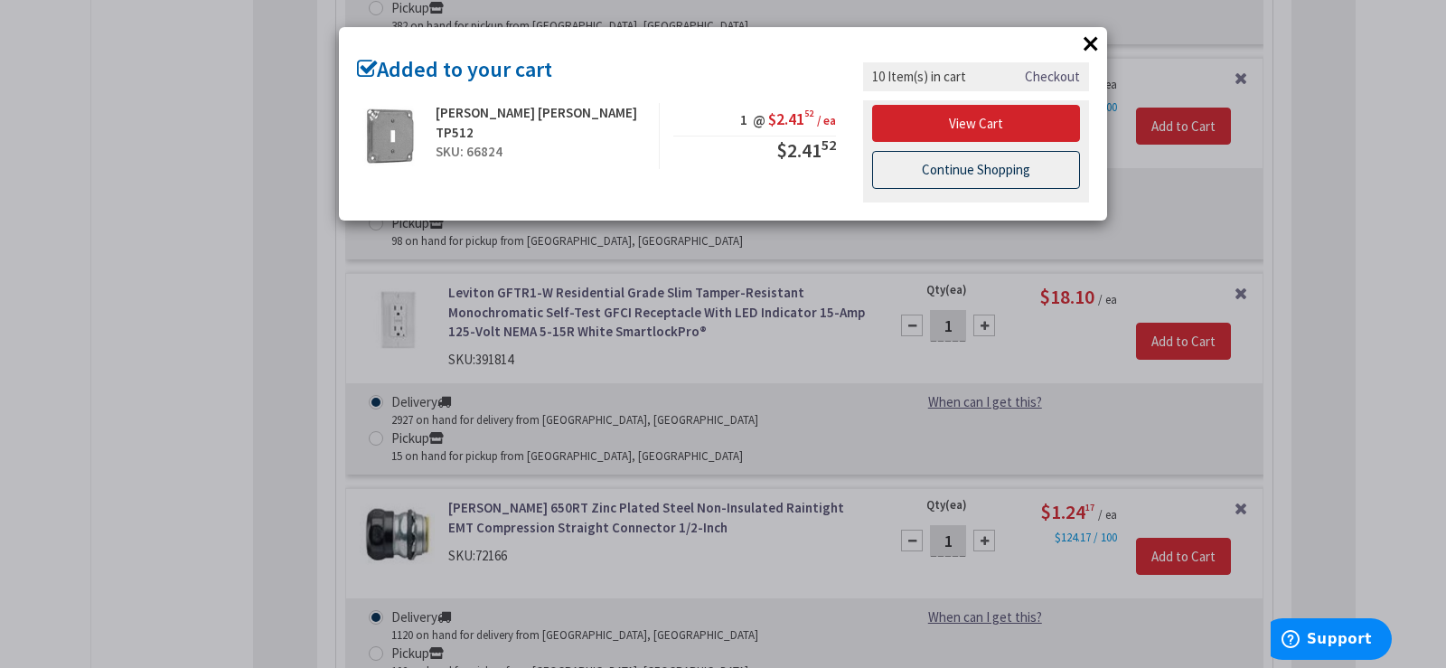
click at [966, 169] on link "Continue Shopping" at bounding box center [976, 170] width 208 height 38
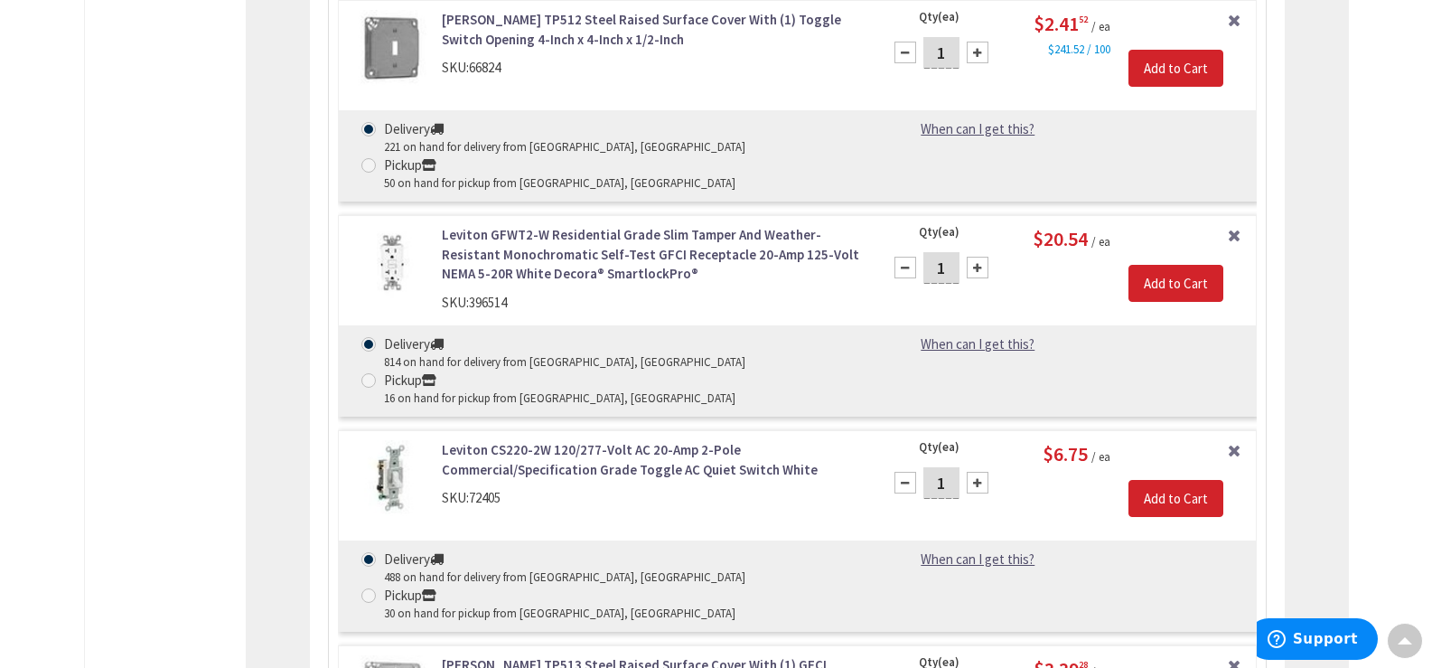
scroll to position [5715, 0]
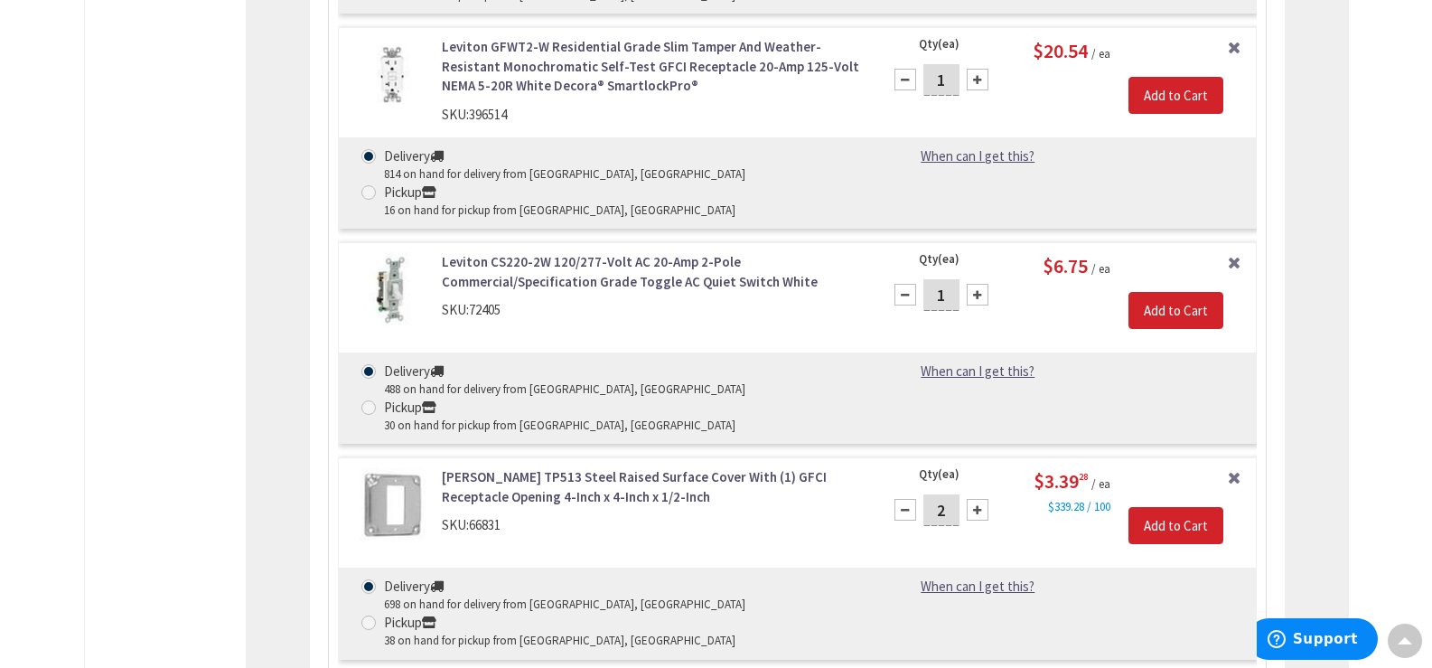
type input "1"
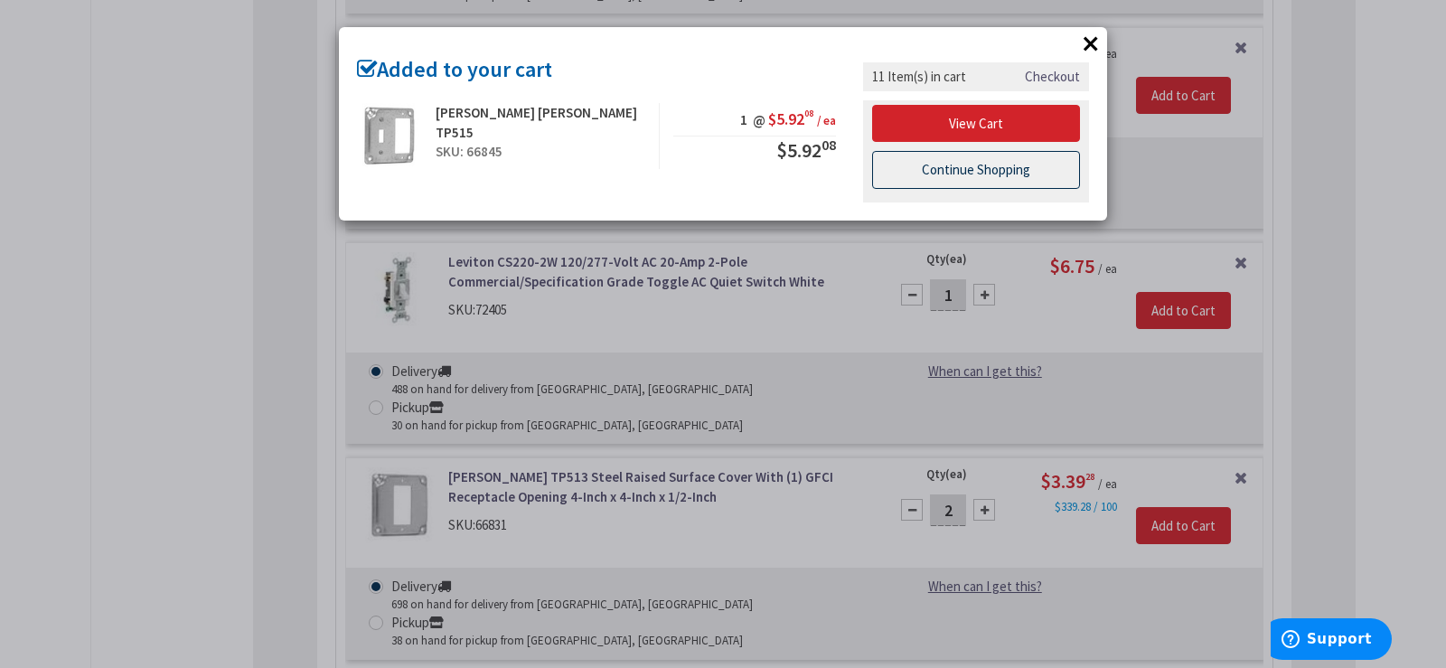
click at [1032, 167] on link "Continue Shopping" at bounding box center [976, 170] width 208 height 38
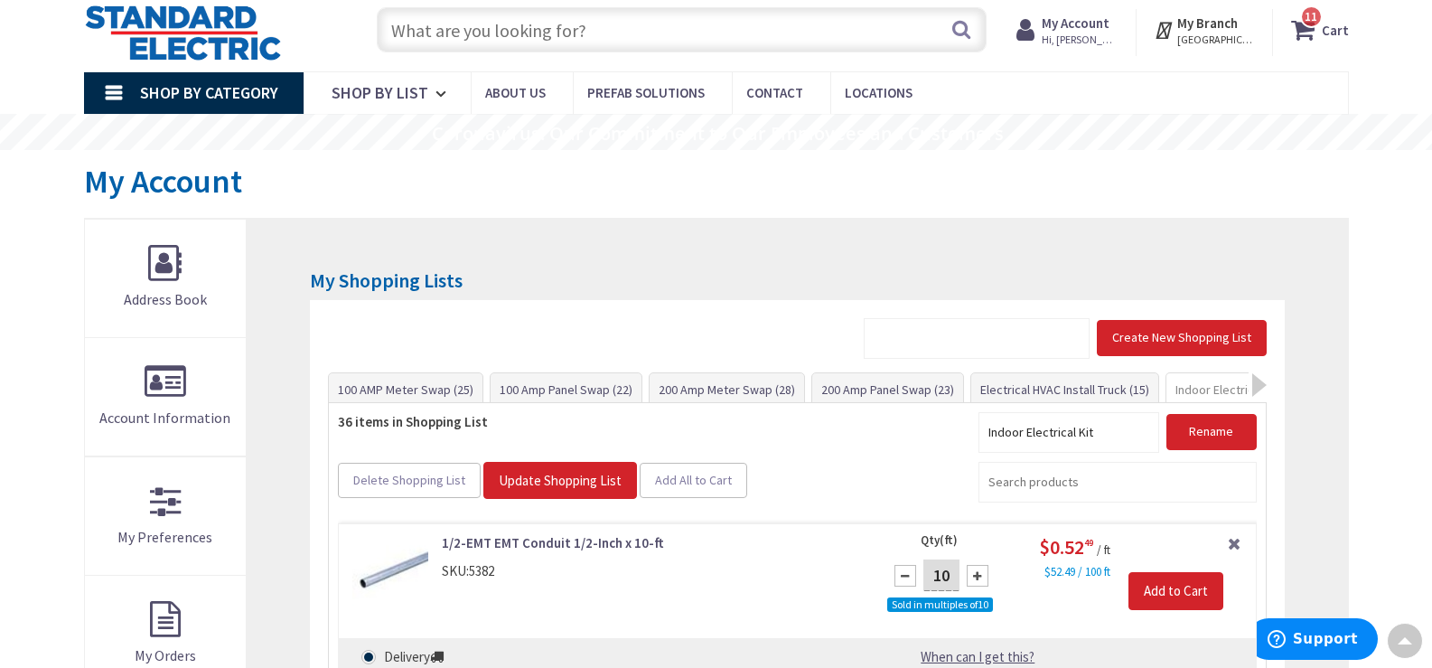
scroll to position [0, 0]
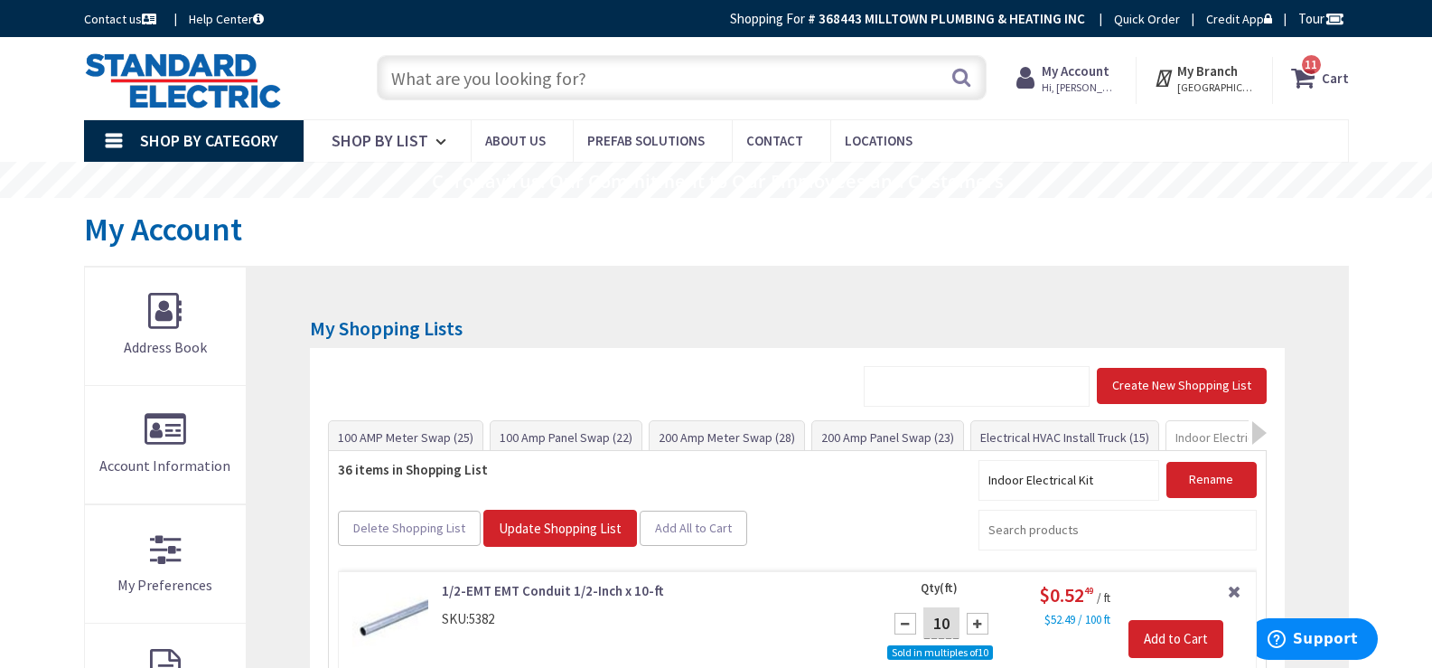
click at [1308, 67] on span "11" at bounding box center [1311, 64] width 13 height 15
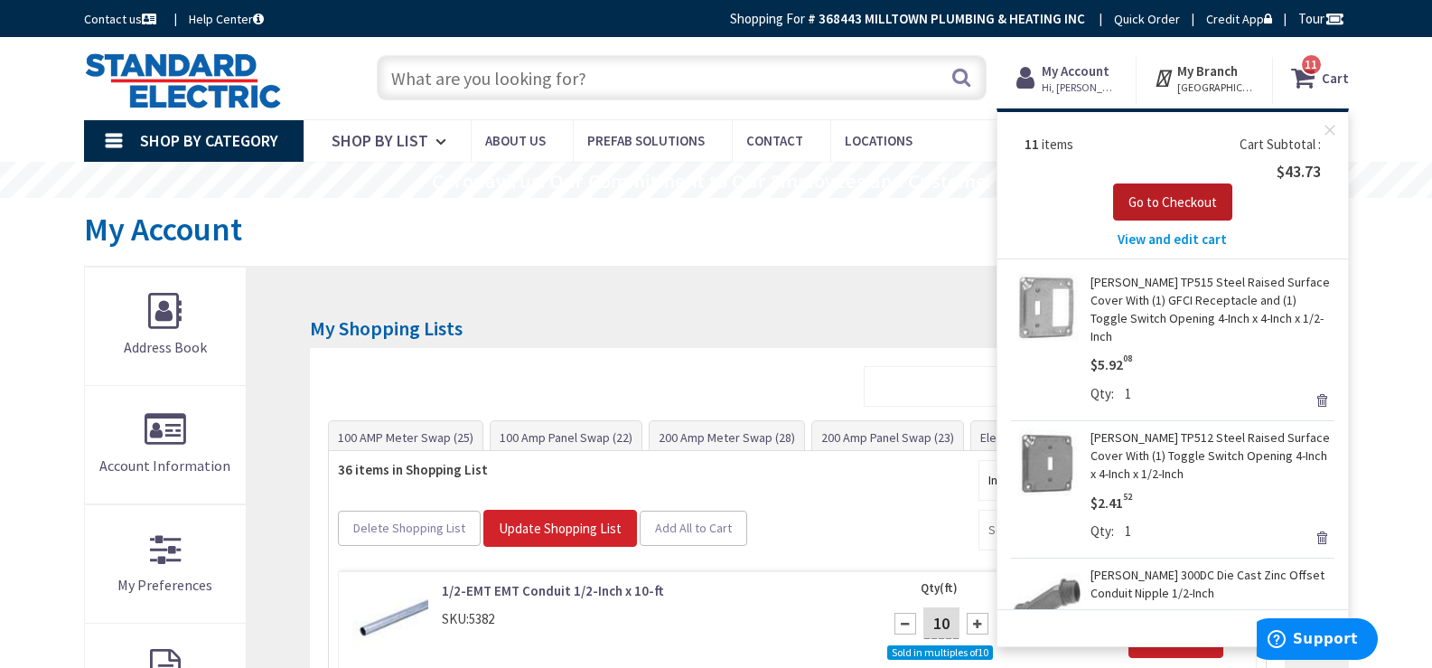
click at [1171, 205] on span "Go to Checkout" at bounding box center [1173, 201] width 89 height 17
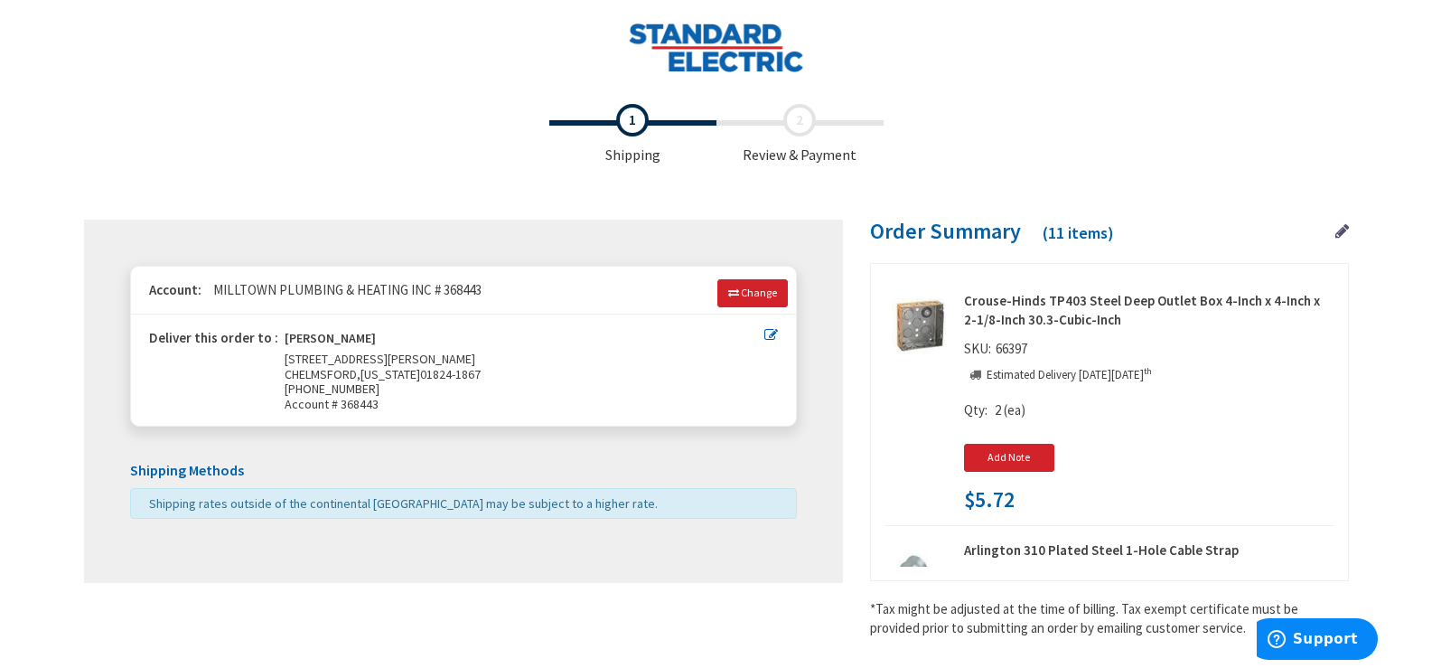
scroll to position [47, 0]
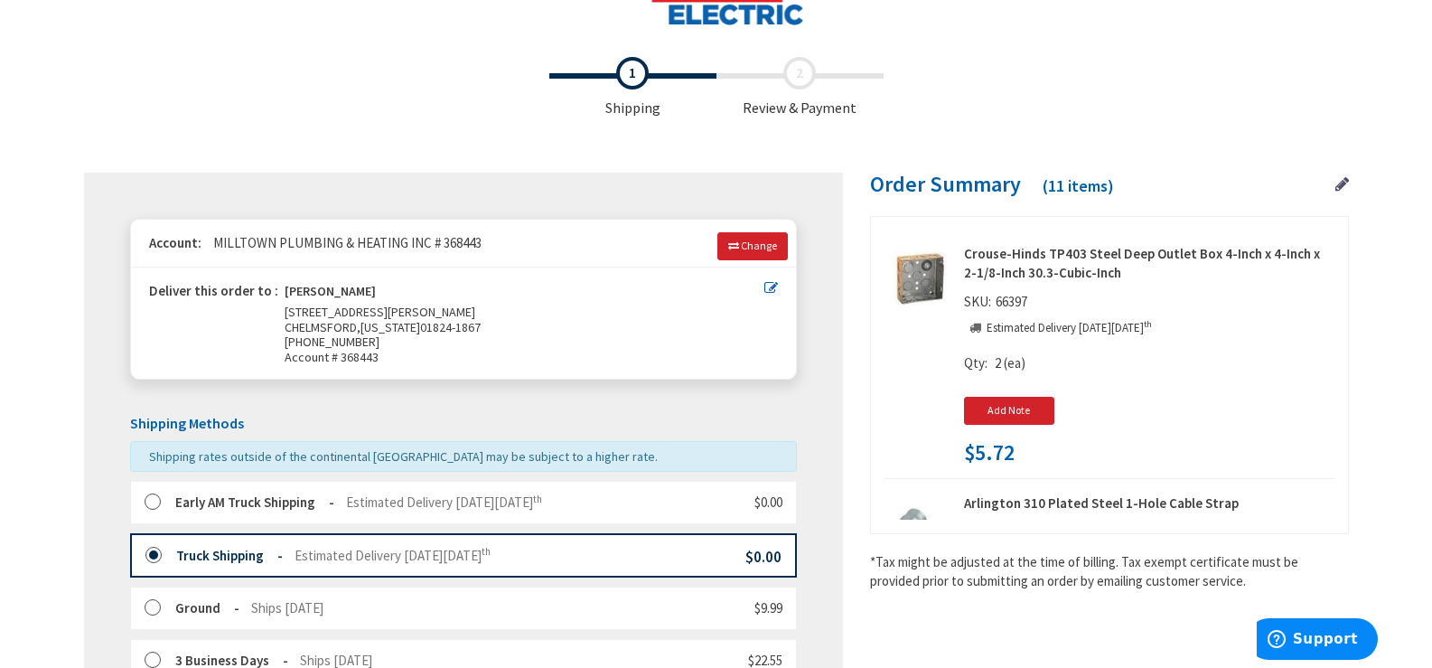
click at [233, 502] on strong "Early AM Truck Shipping" at bounding box center [254, 501] width 159 height 17
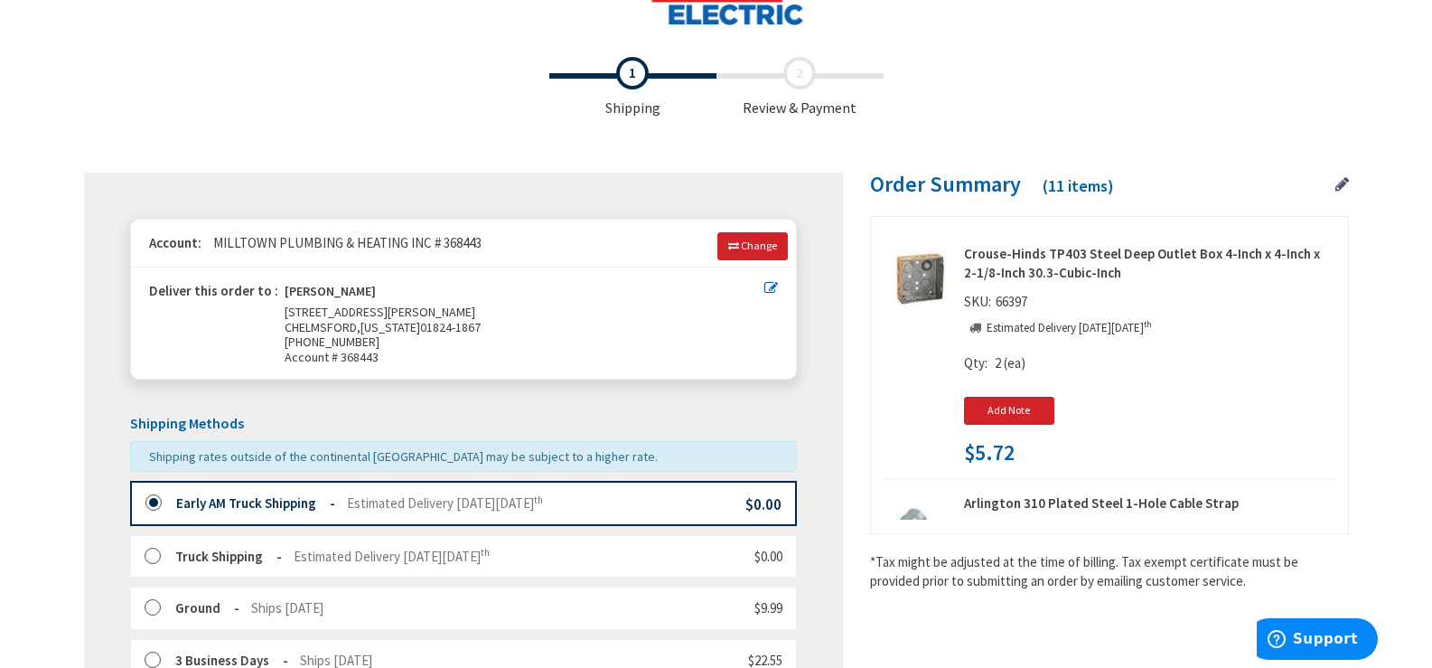
scroll to position [668, 0]
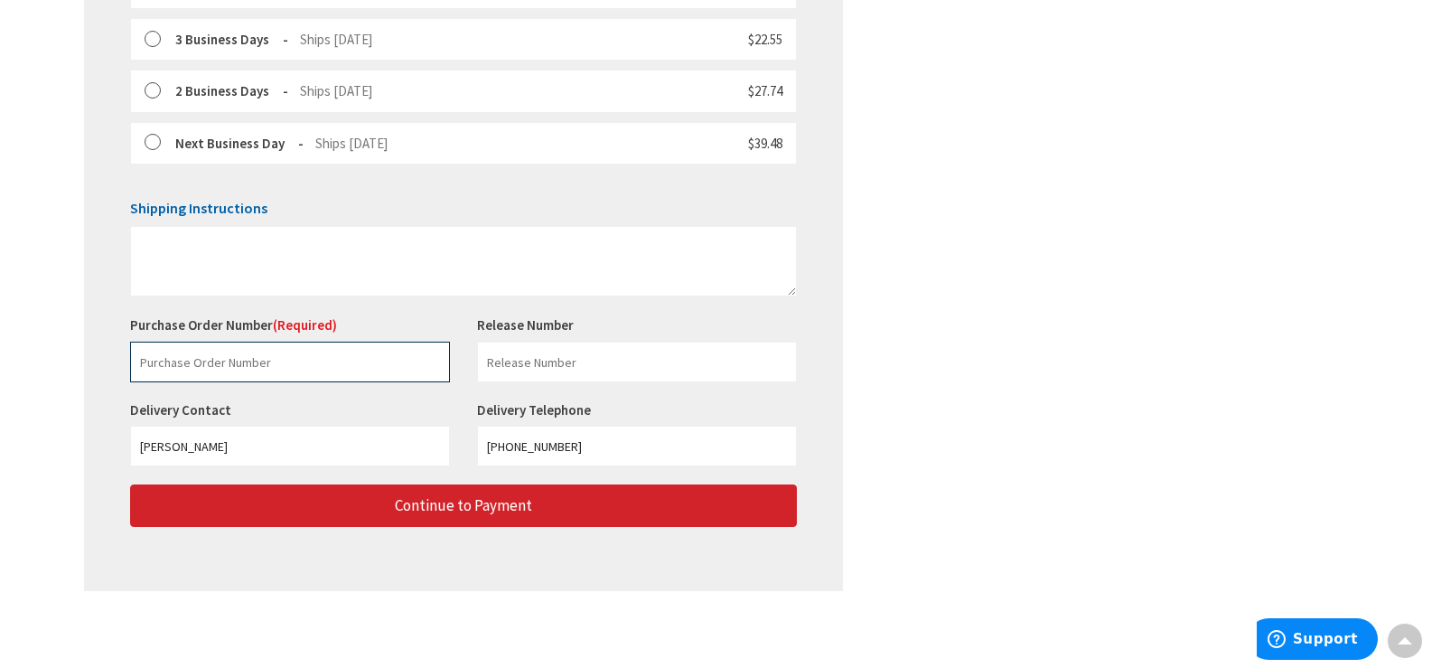
click at [203, 366] on input "text" at bounding box center [290, 362] width 320 height 41
paste input "229326317"
type input "229326317"
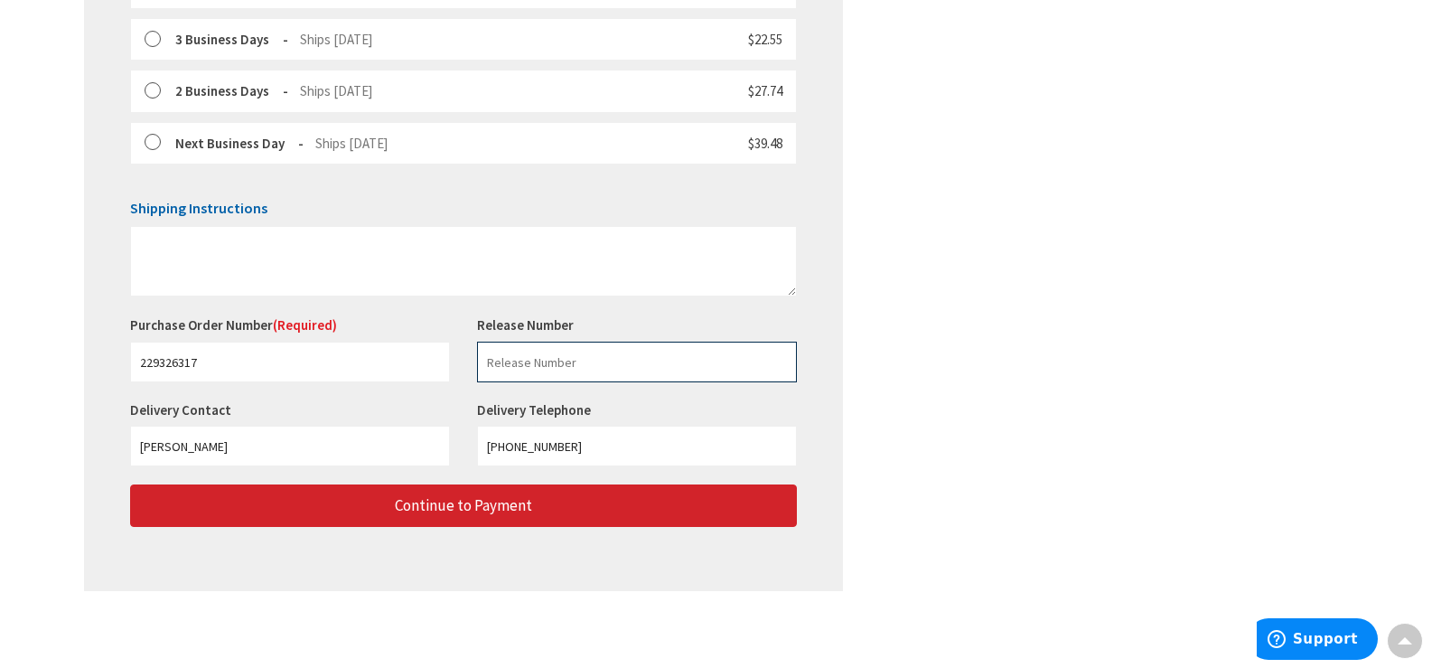
click at [561, 363] on input "text" at bounding box center [637, 362] width 320 height 41
type input "L"
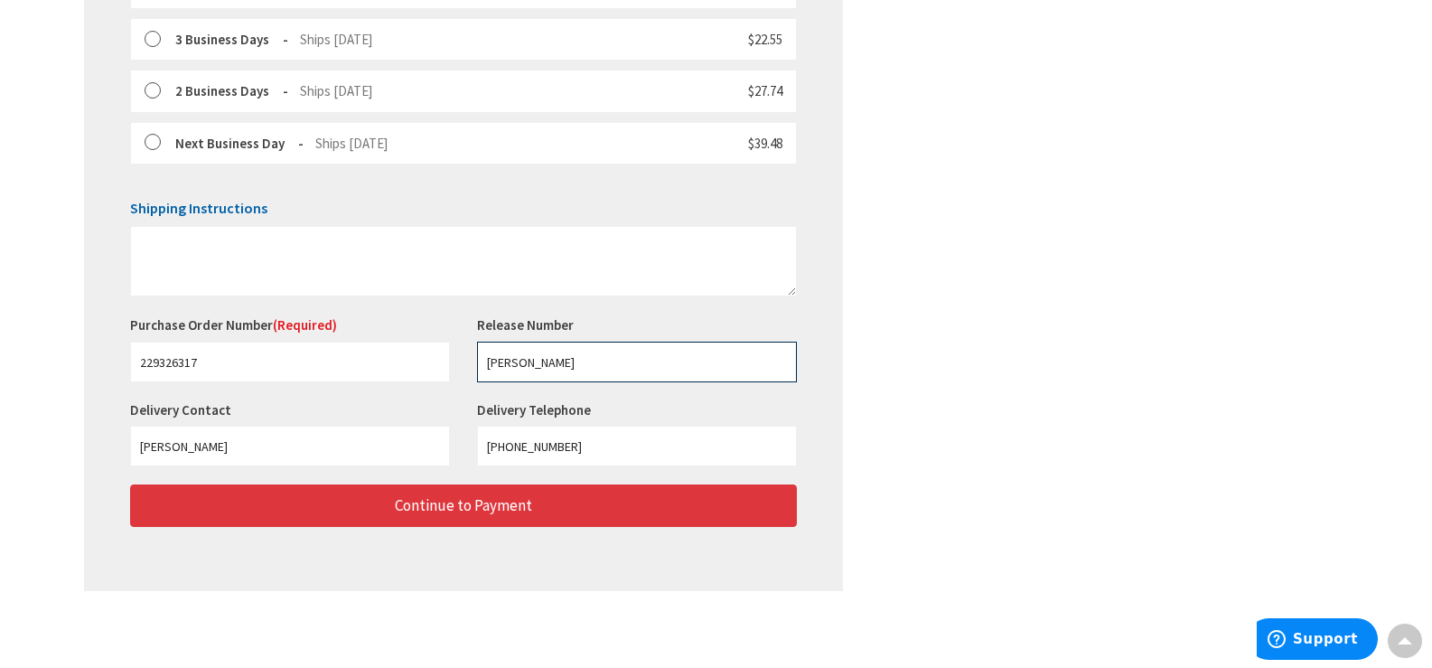
type input "[PERSON_NAME]"
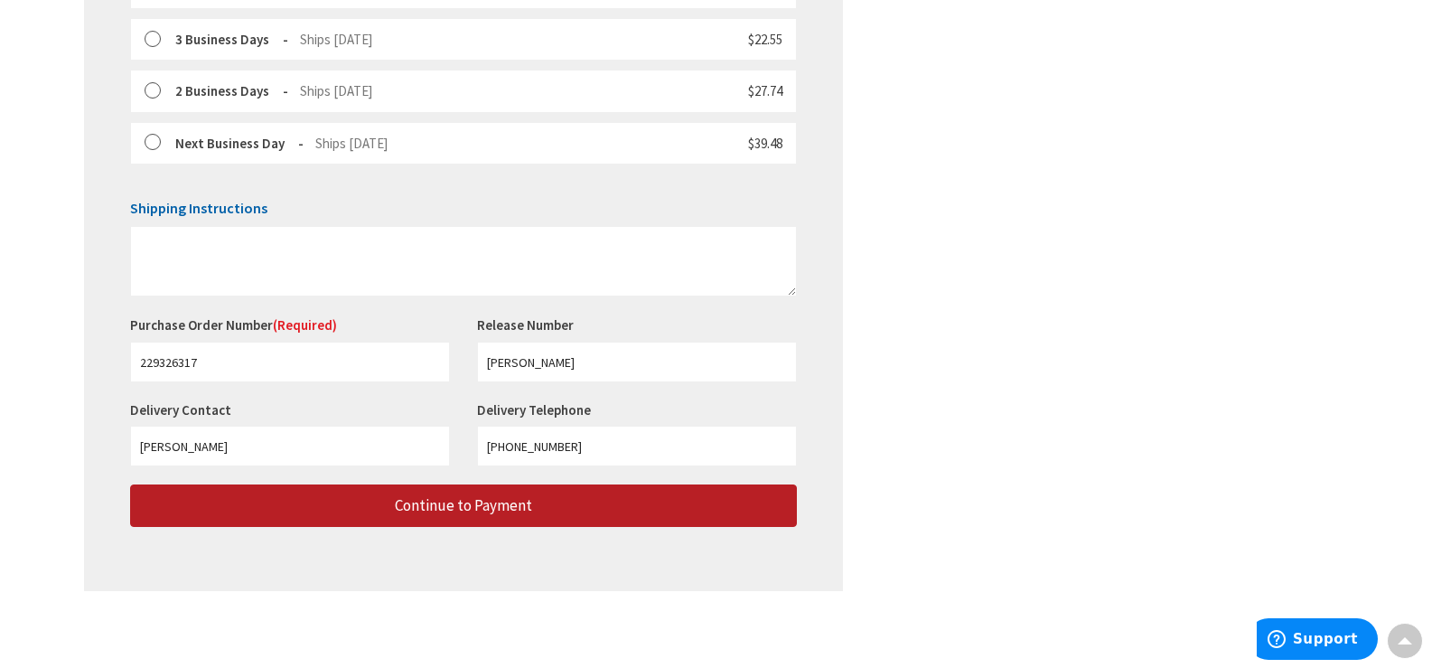
click at [535, 504] on button "Continue to Payment" at bounding box center [463, 505] width 667 height 42
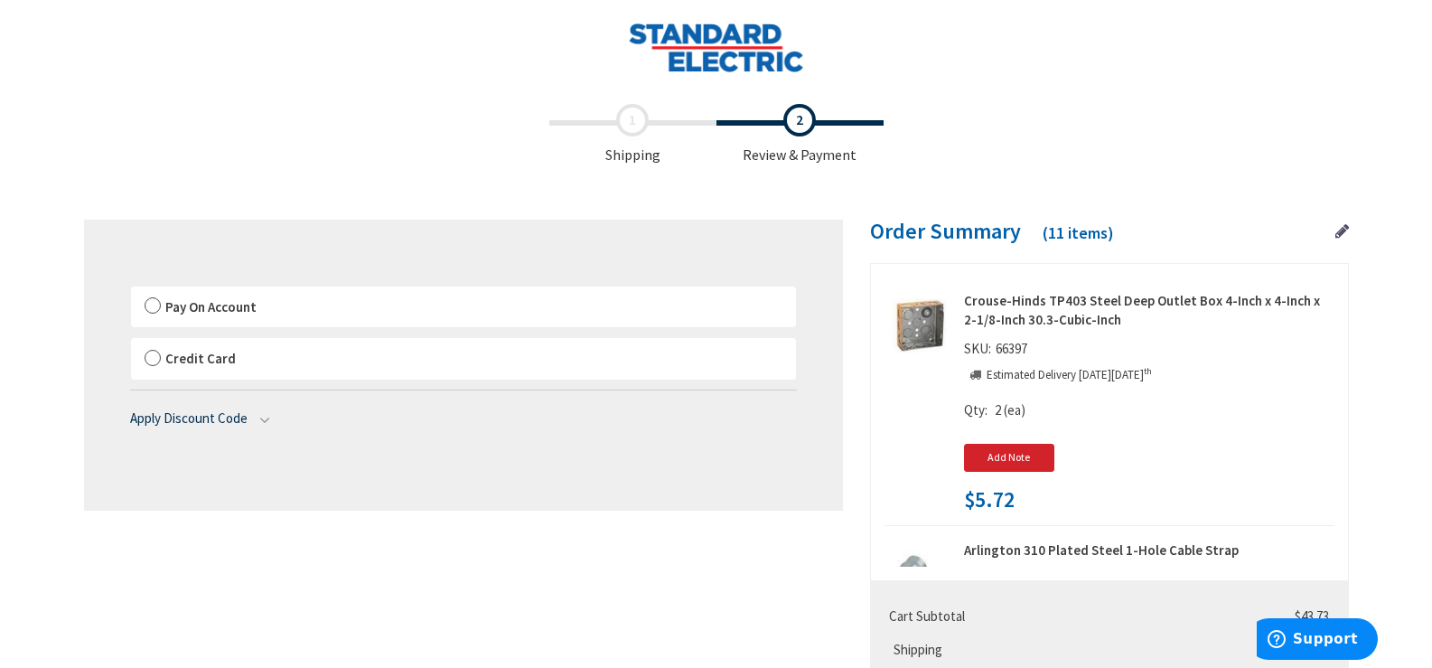
click at [258, 303] on label "Pay On Account" at bounding box center [463, 307] width 665 height 42
click at [131, 290] on input "Pay On Account" at bounding box center [131, 290] width 0 height 0
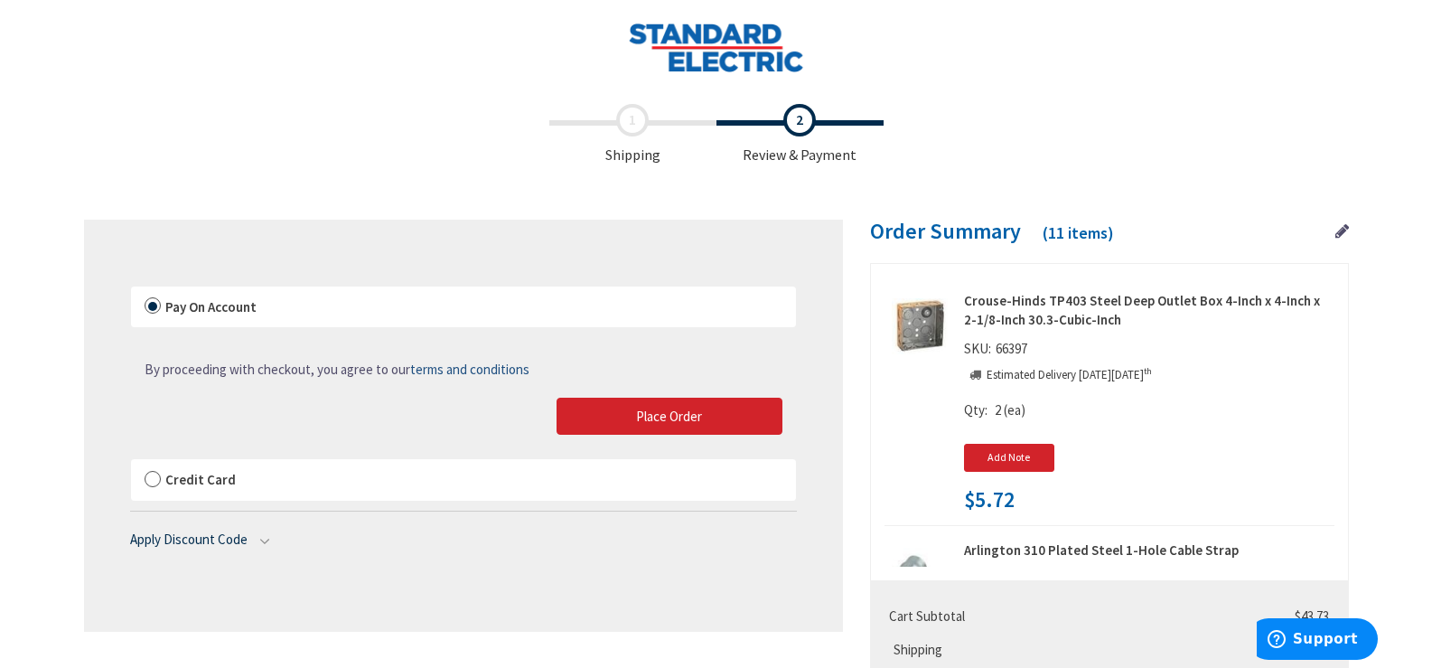
click at [706, 396] on div "By proceeding with checkout, you agree to our terms and conditions Place Order" at bounding box center [463, 387] width 665 height 121
click at [685, 415] on span "Place Order" at bounding box center [669, 416] width 66 height 17
